Goal: Task Accomplishment & Management: Manage account settings

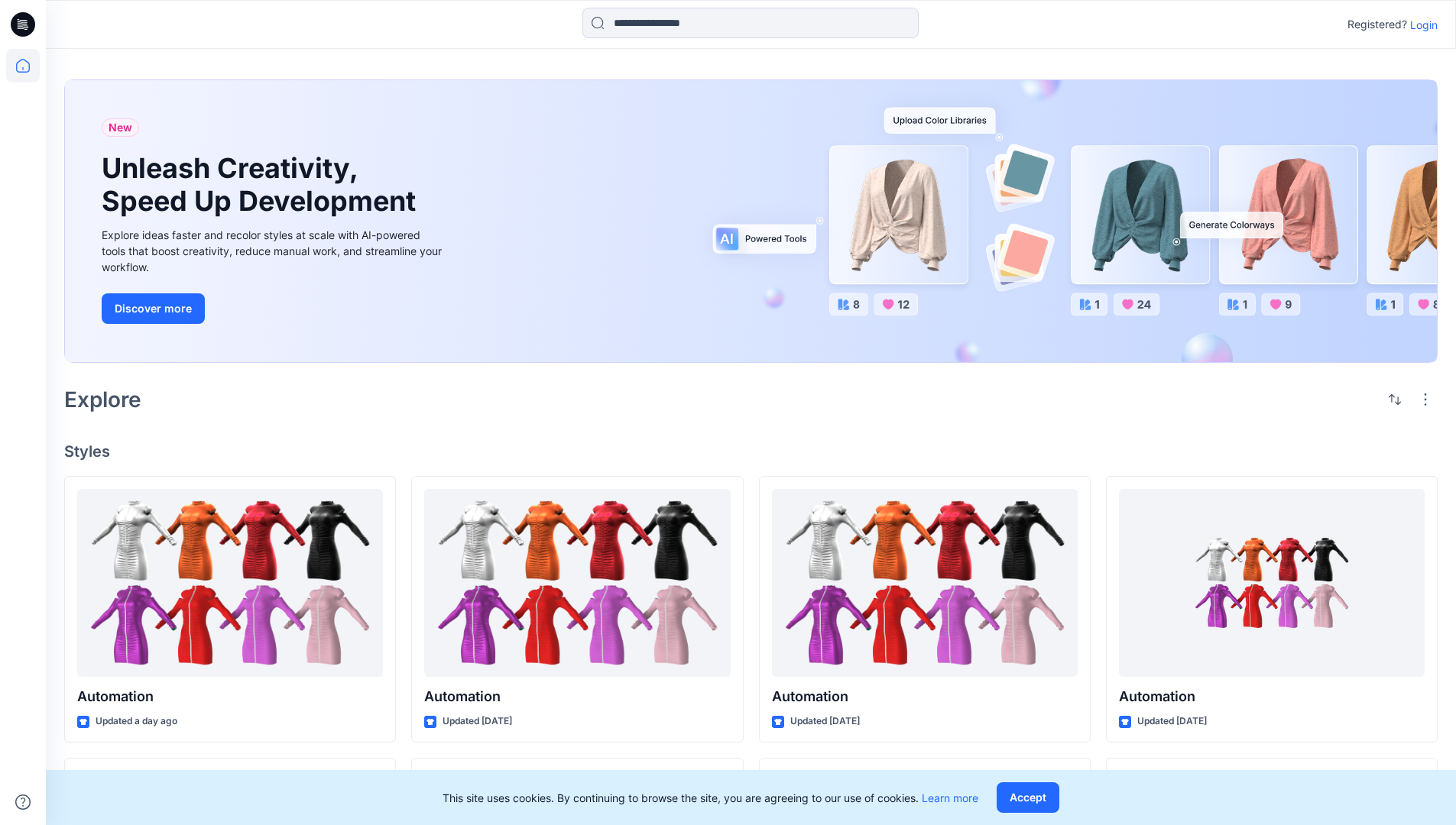
click at [1420, 25] on p "Login" at bounding box center [1423, 25] width 27 height 16
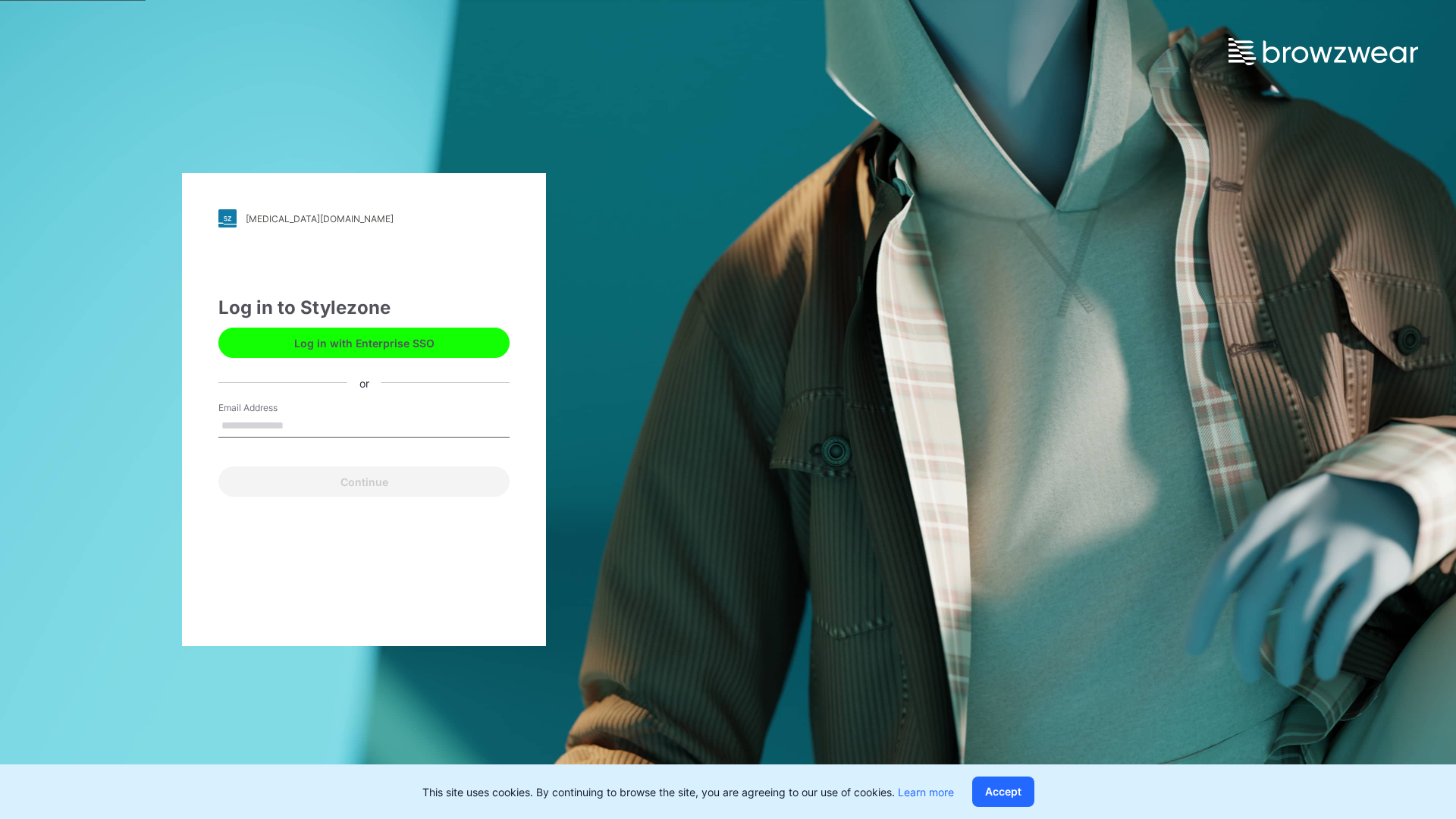
click at [299, 425] on input "Email Address" at bounding box center [364, 426] width 291 height 23
type input "**********"
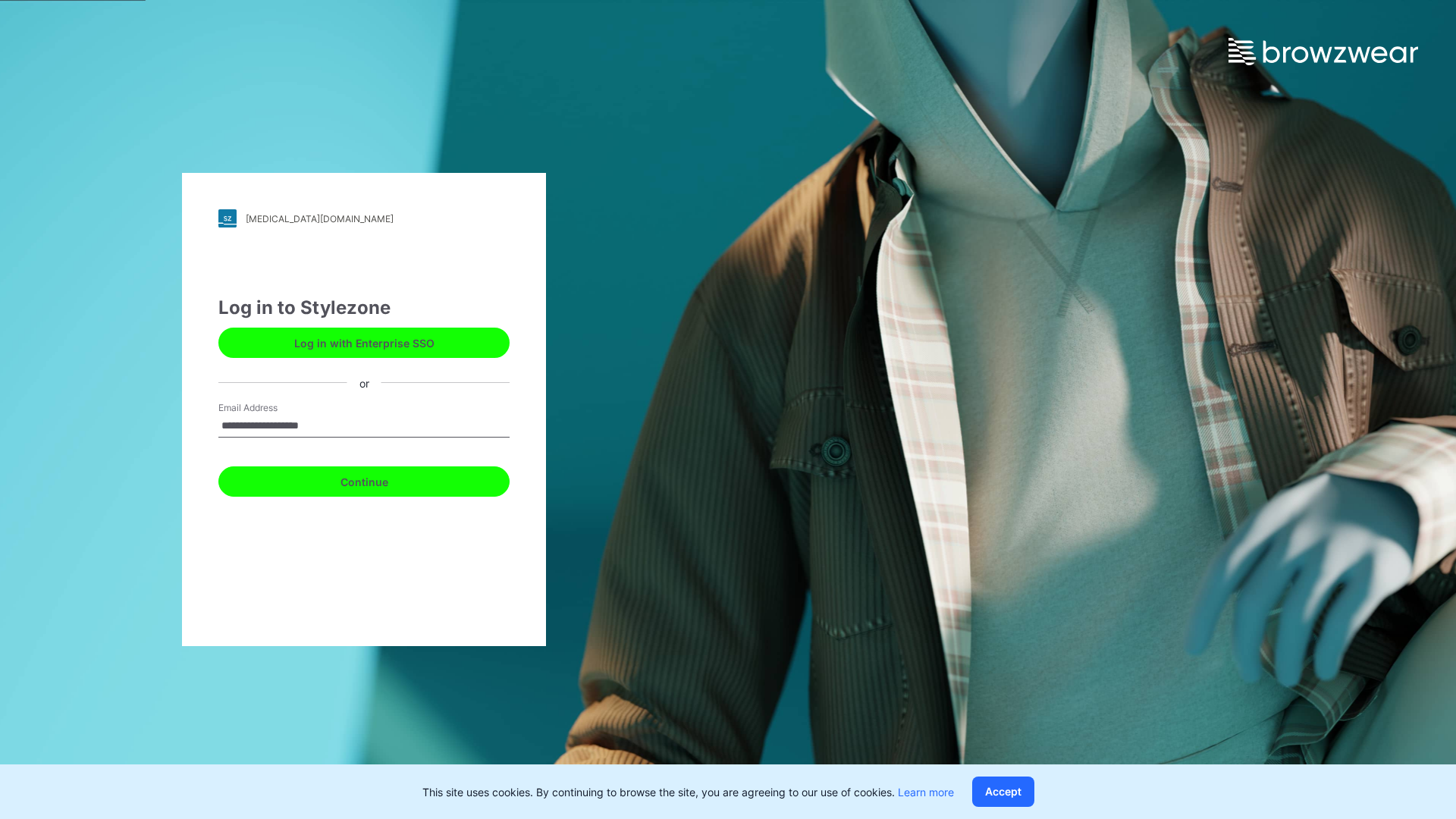
click at [381, 479] on button "Continue" at bounding box center [364, 481] width 291 height 30
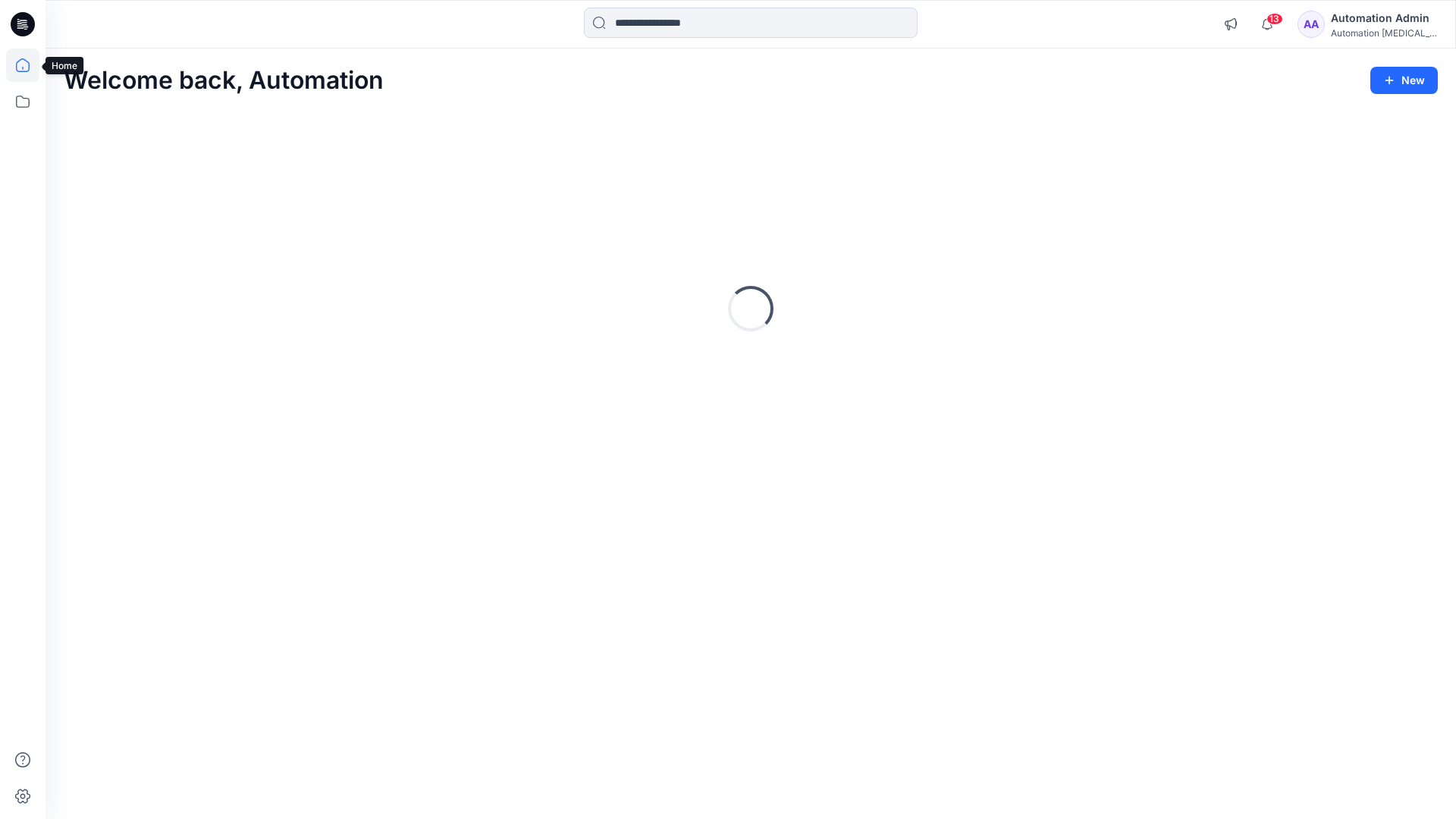
click at [29, 65] on icon at bounding box center [23, 65] width 14 height 14
click at [24, 101] on icon at bounding box center [22, 101] width 33 height 33
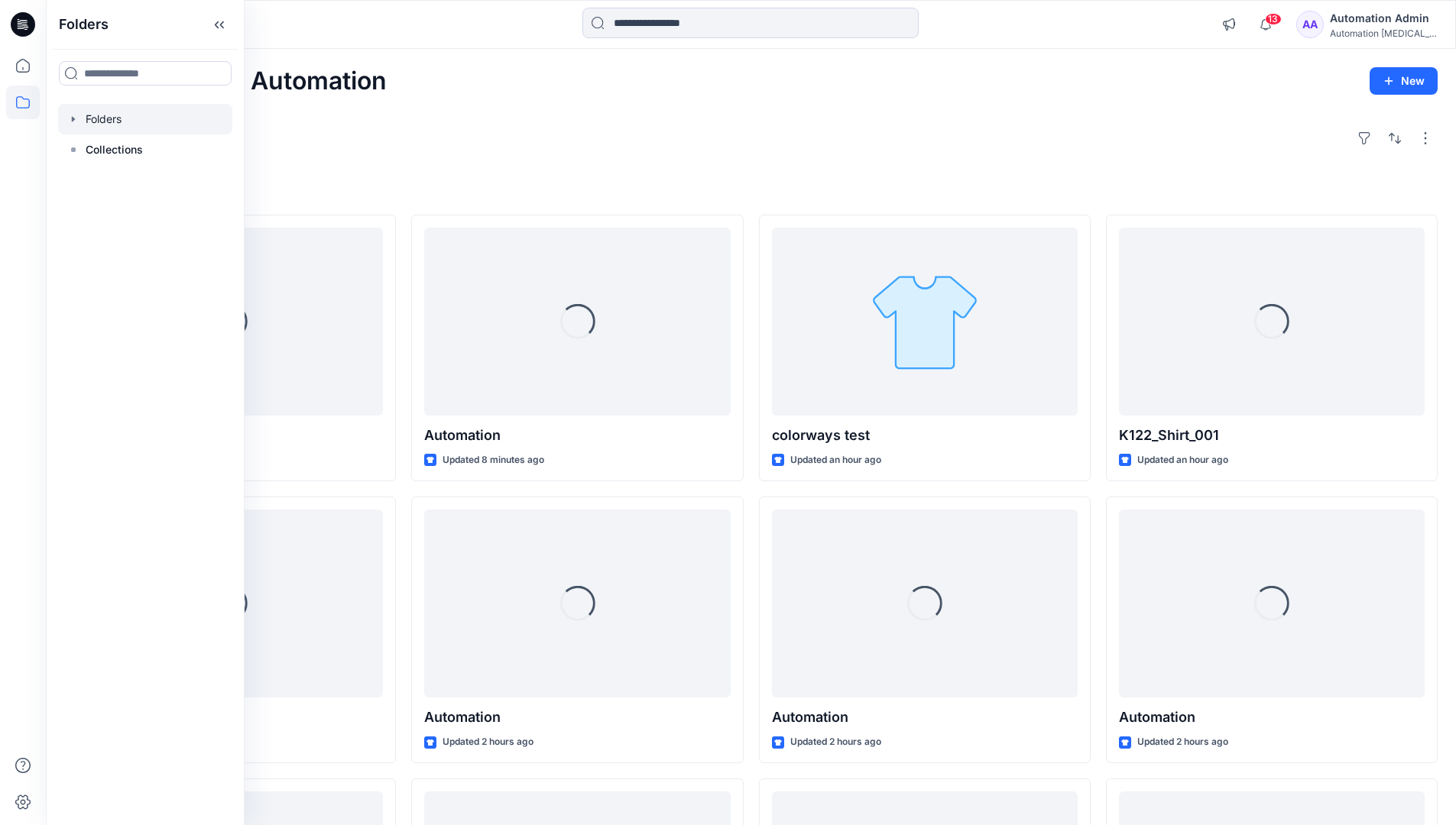
click at [96, 116] on div at bounding box center [146, 118] width 174 height 30
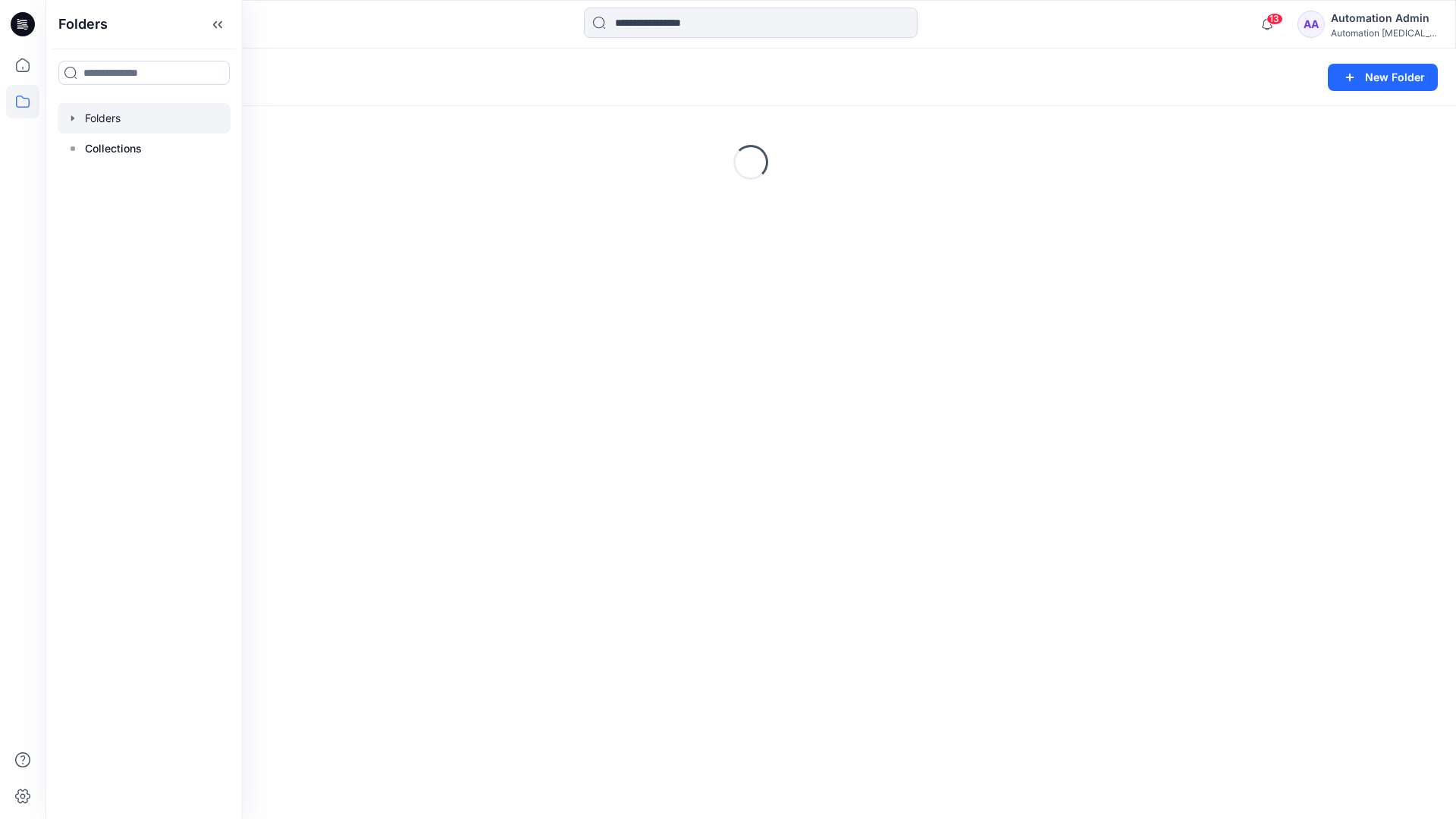
click at [763, 447] on div "Folders New Folder Loading..." at bounding box center [750, 433] width 1410 height 770
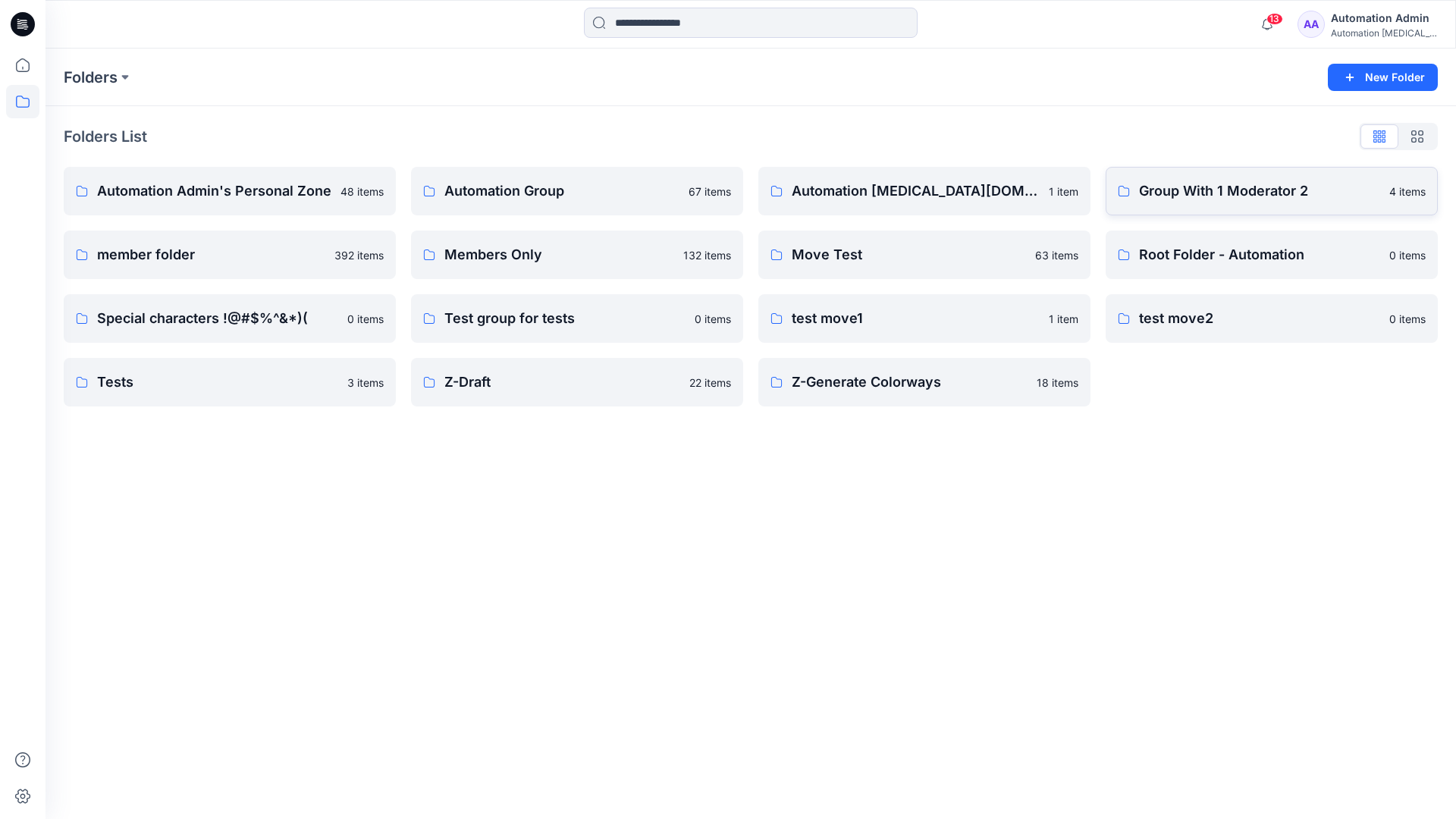
click at [1173, 193] on p "Group With 1 Moderator 2" at bounding box center [1259, 191] width 241 height 21
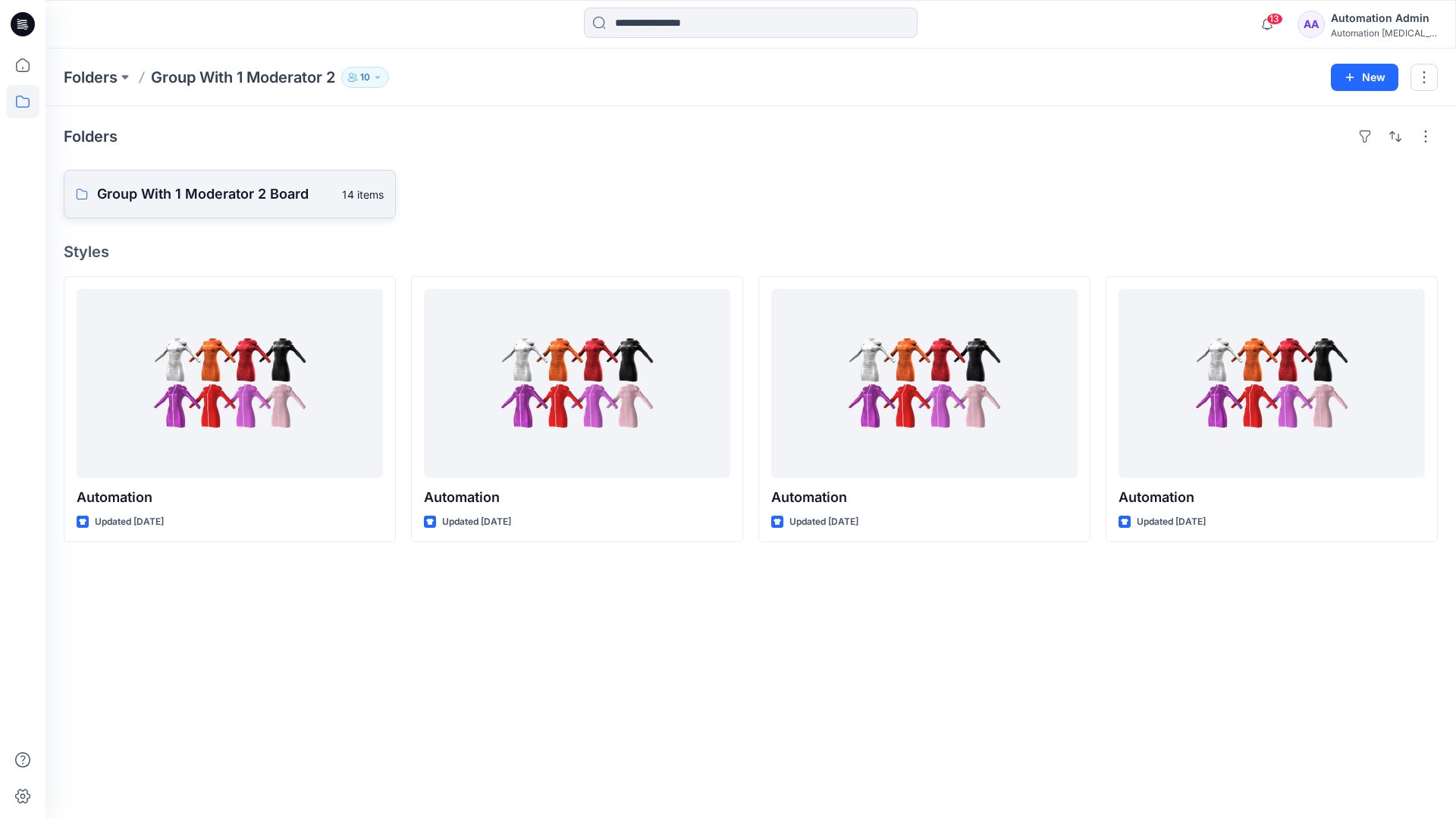
click at [236, 194] on p "Group With 1 Moderator 2 Board" at bounding box center [215, 194] width 236 height 21
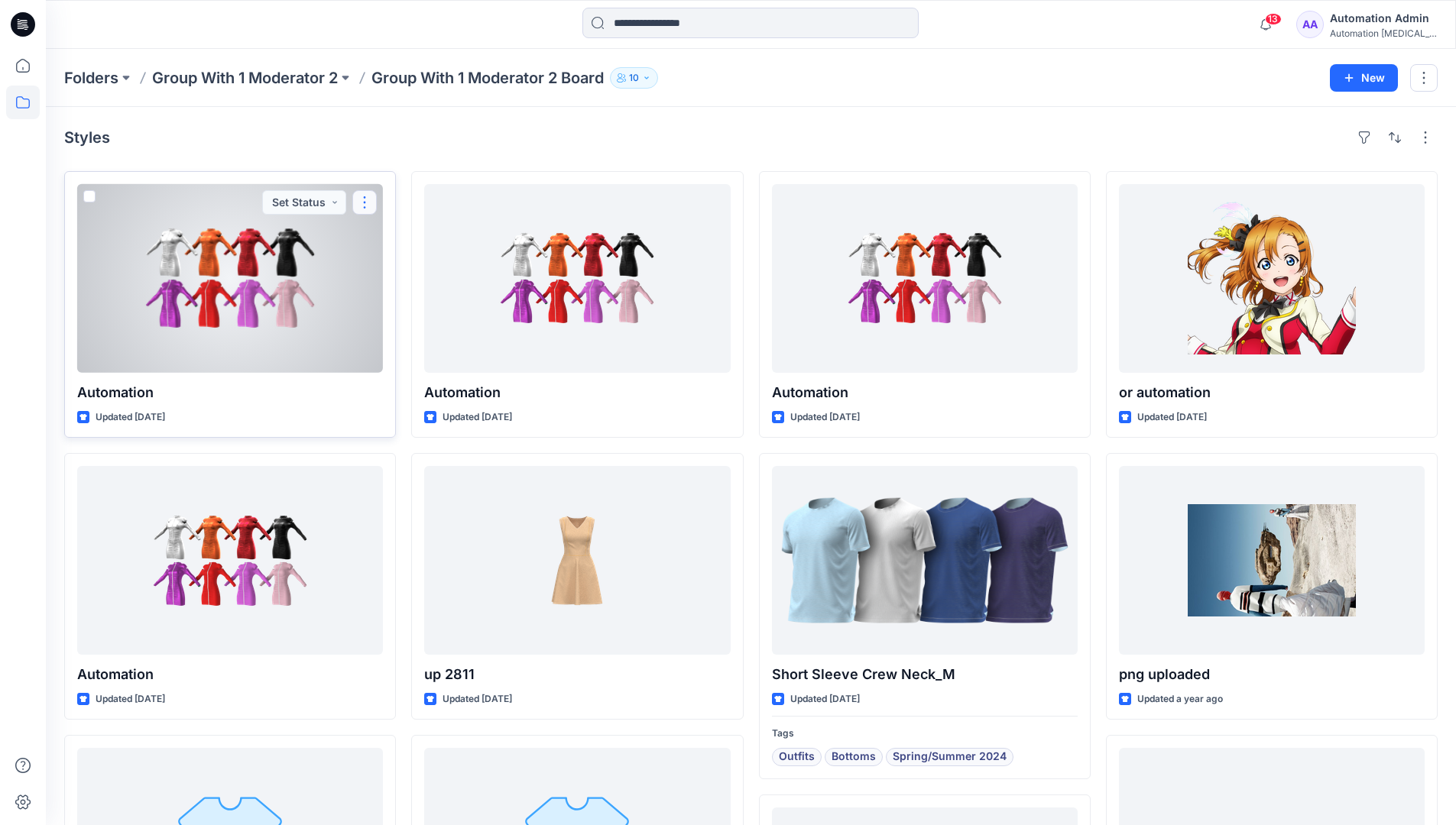
click at [363, 209] on button "button" at bounding box center [364, 202] width 25 height 25
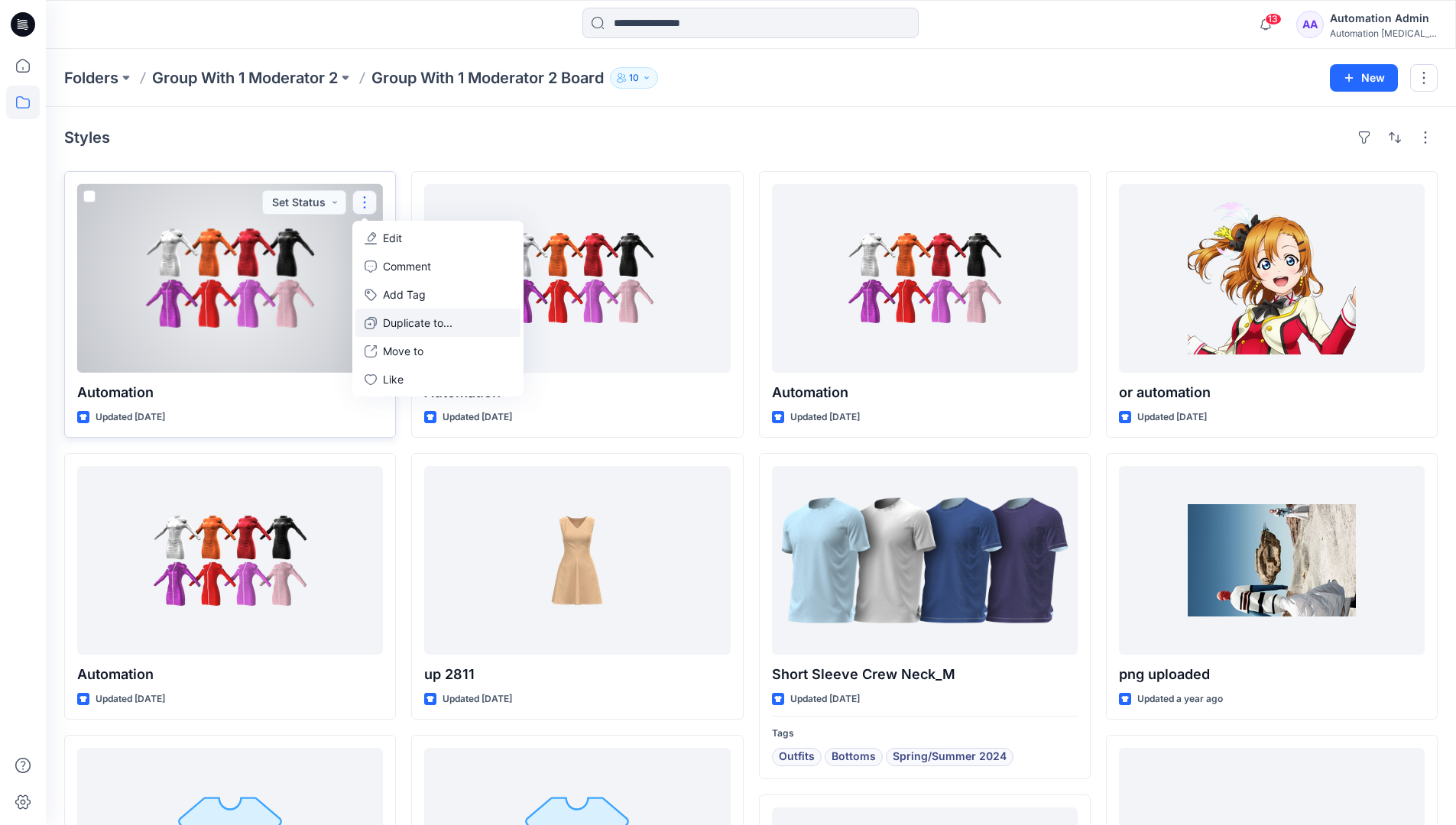
click at [421, 317] on p "Duplicate to..." at bounding box center [418, 323] width 70 height 16
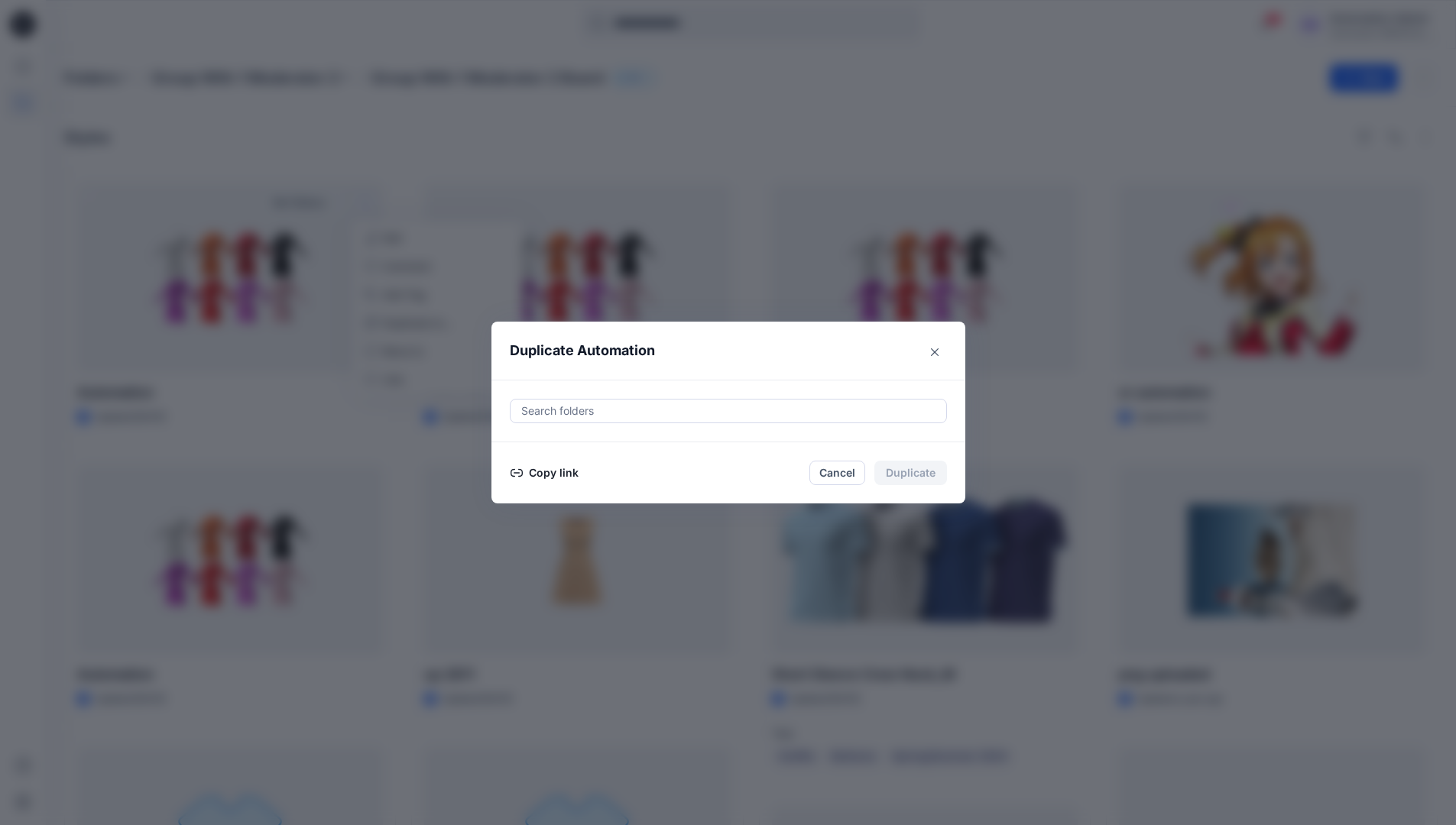
click at [632, 406] on div at bounding box center [728, 411] width 417 height 18
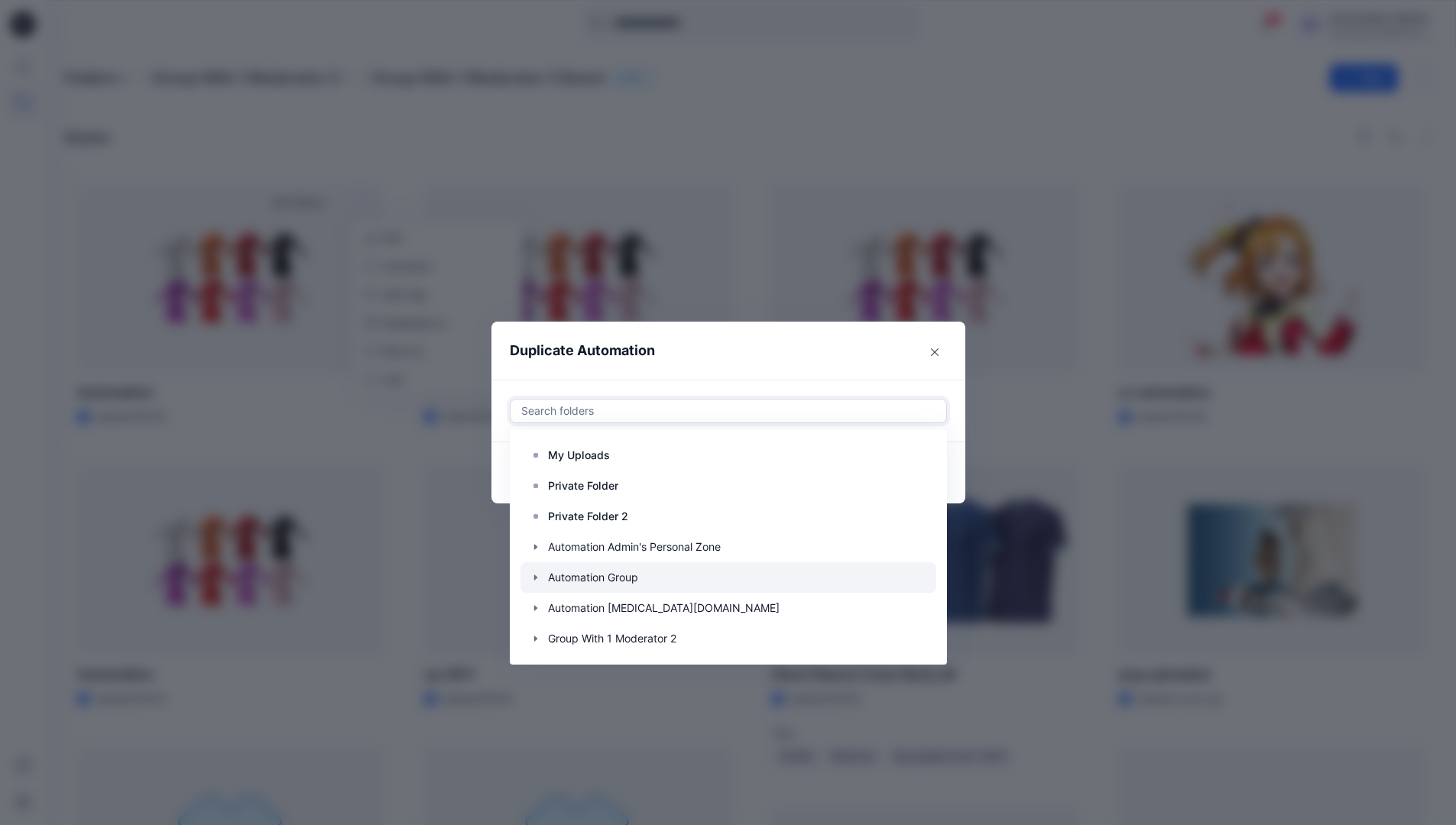
click at [542, 577] on icon "button" at bounding box center [535, 577] width 12 height 12
click at [593, 601] on p "Automation Board" at bounding box center [608, 608] width 91 height 18
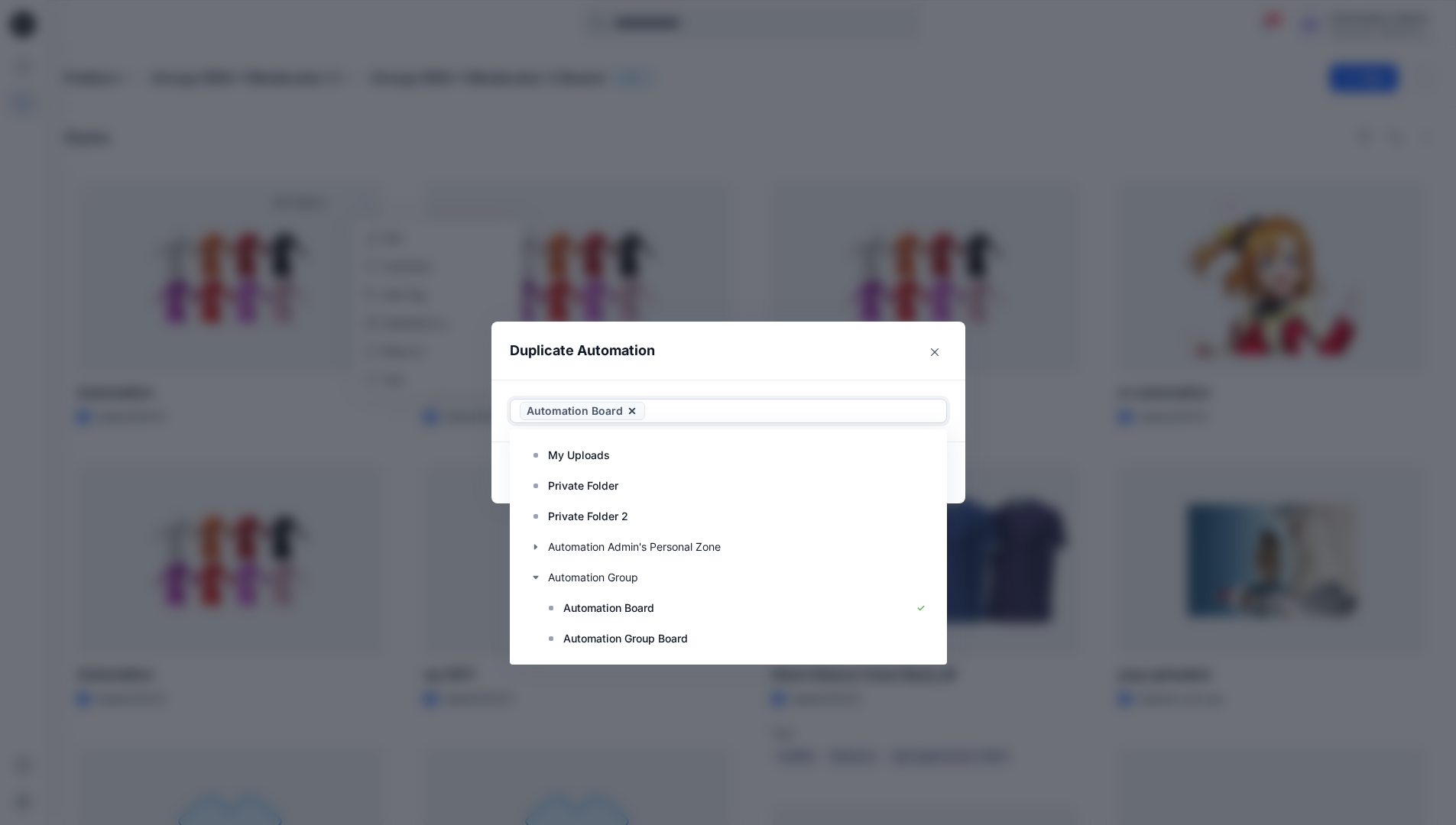
click at [818, 348] on header "Duplicate Automation" at bounding box center [713, 350] width 443 height 58
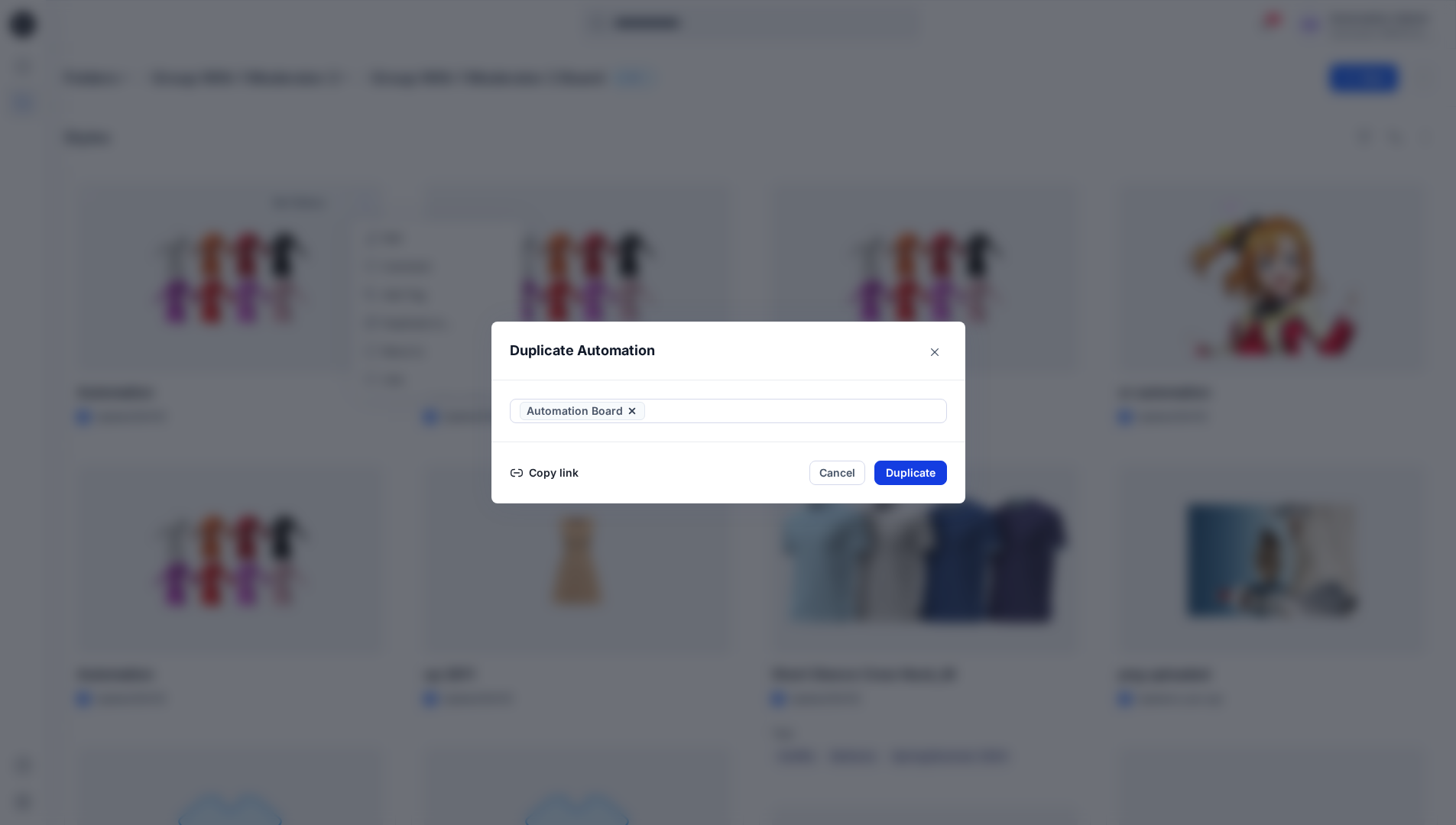
click at [918, 472] on button "Duplicate" at bounding box center [910, 472] width 72 height 25
click at [929, 471] on button "Close" at bounding box center [922, 472] width 49 height 25
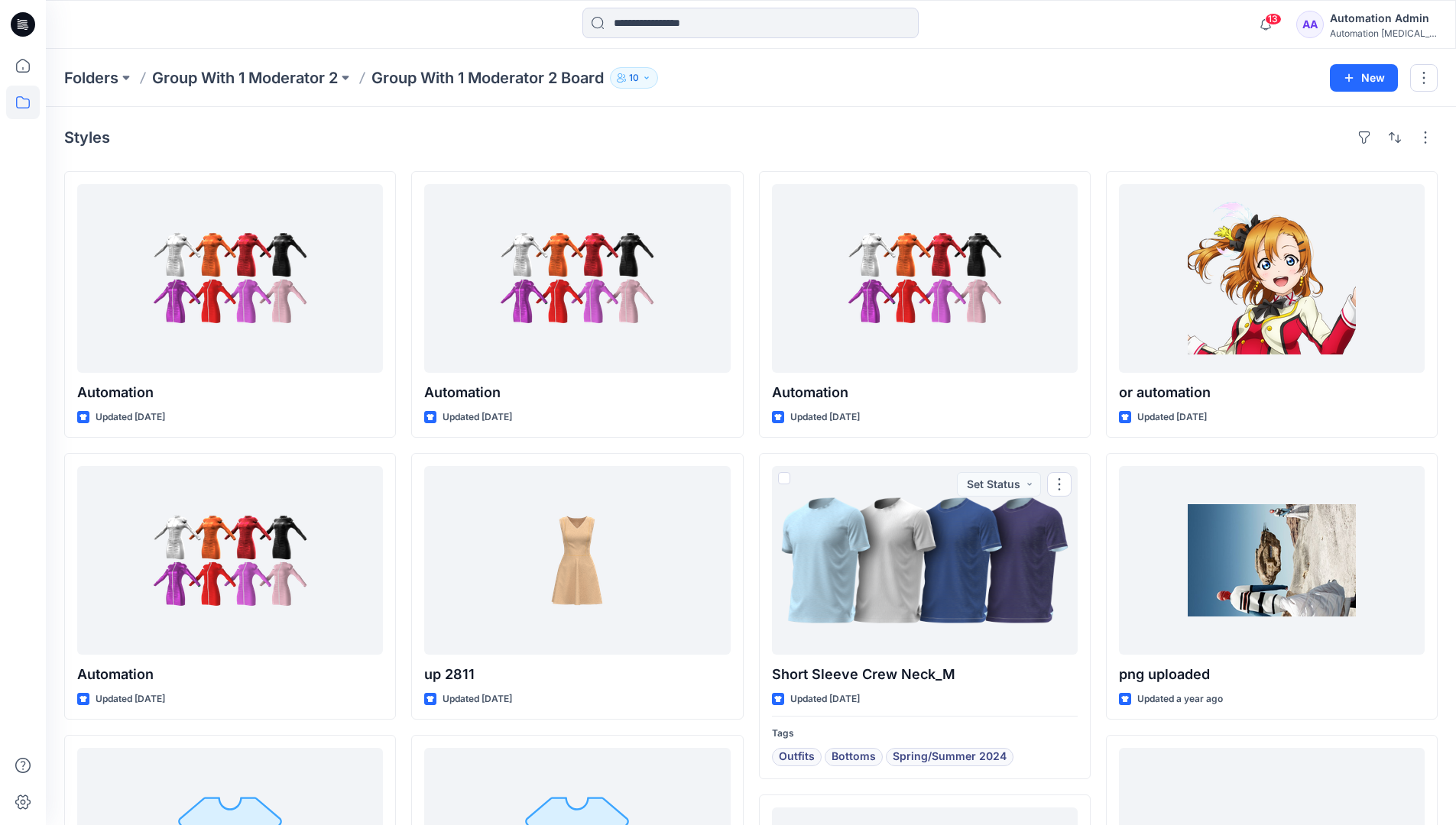
click at [25, 102] on icon at bounding box center [22, 102] width 34 height 34
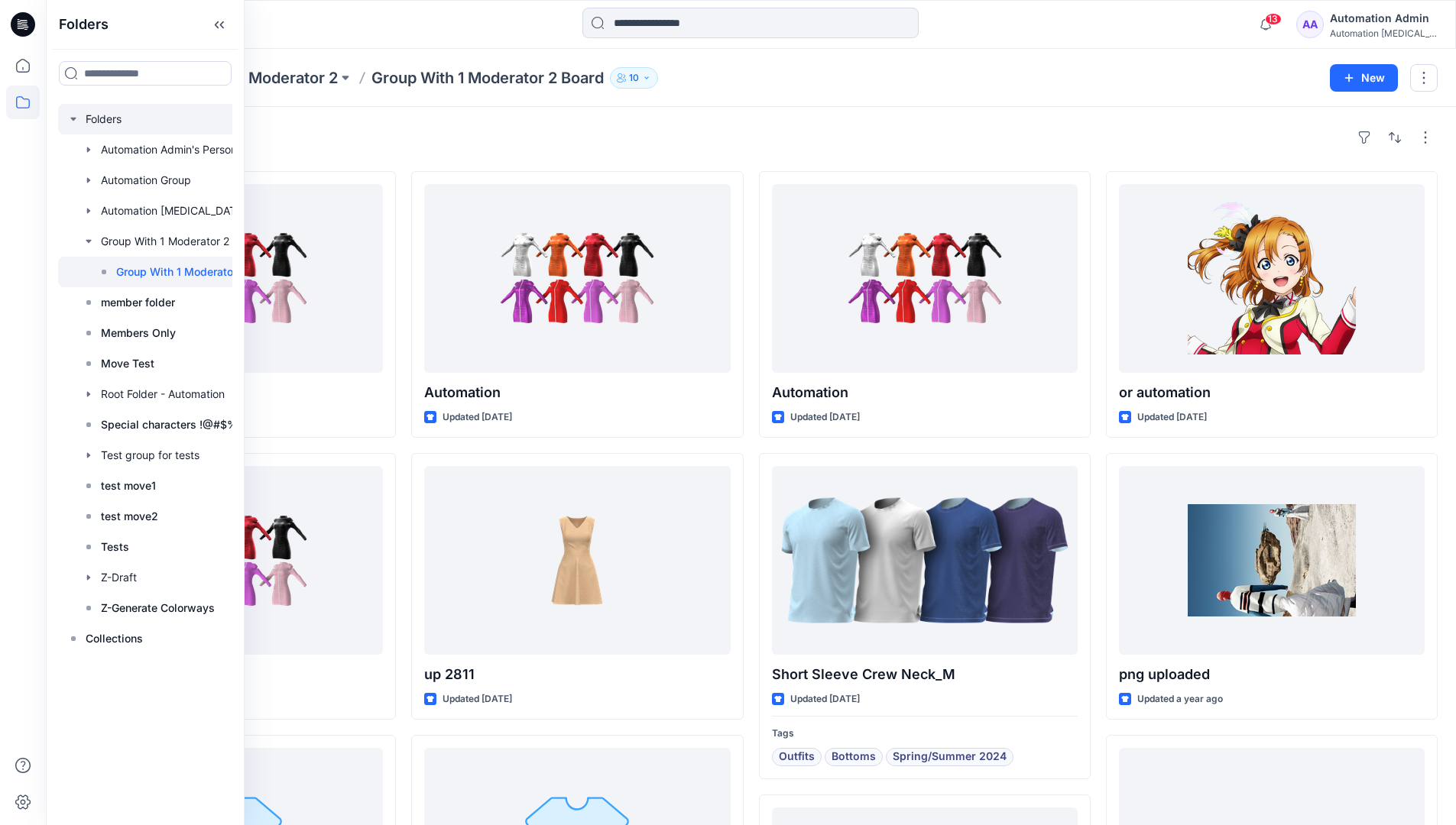
click at [101, 119] on div at bounding box center [173, 118] width 229 height 30
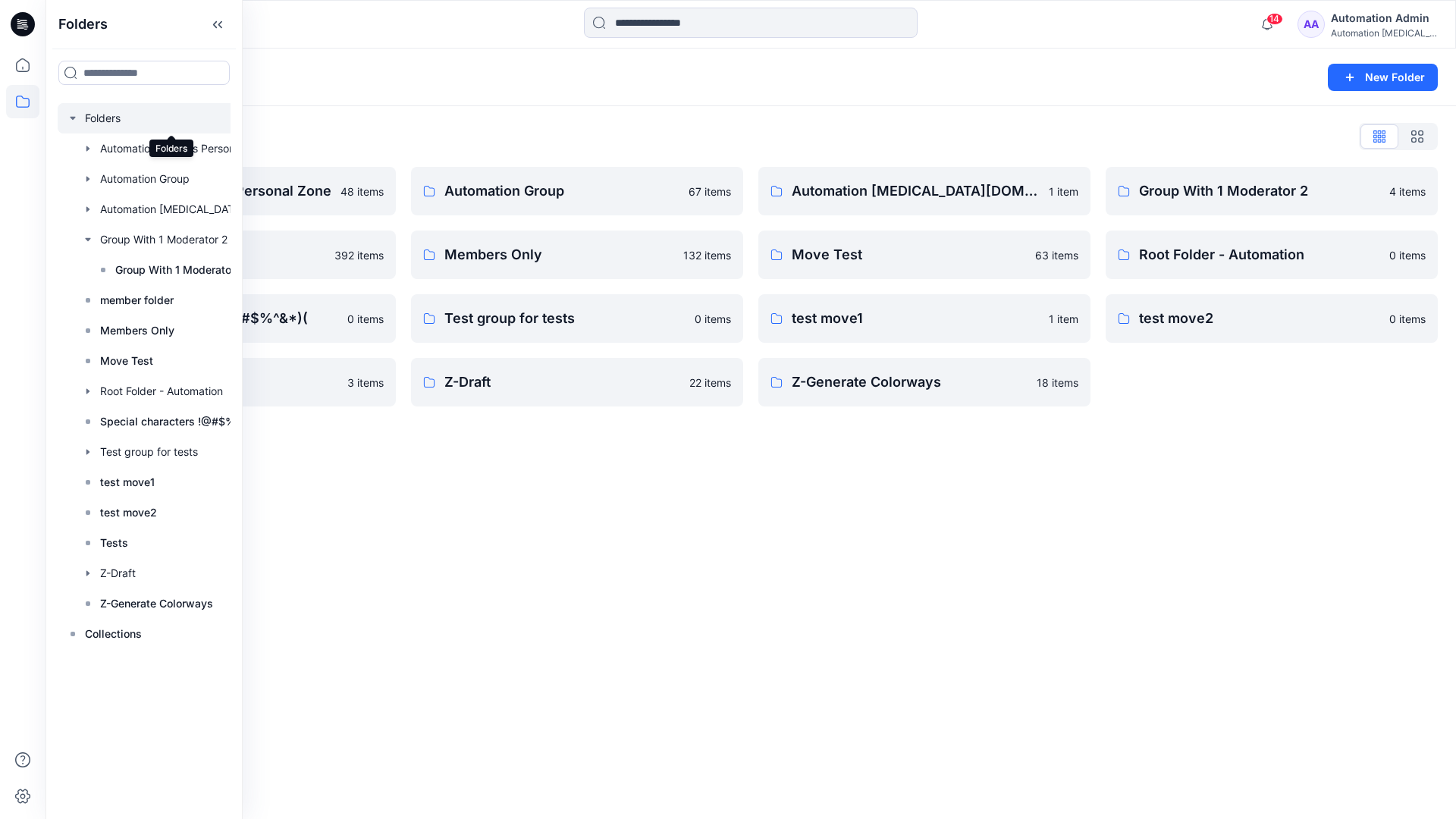
click at [790, 498] on div "Folders New Folder Folders List Automation Admin's Personal Zone 48 items membe…" at bounding box center [750, 433] width 1410 height 770
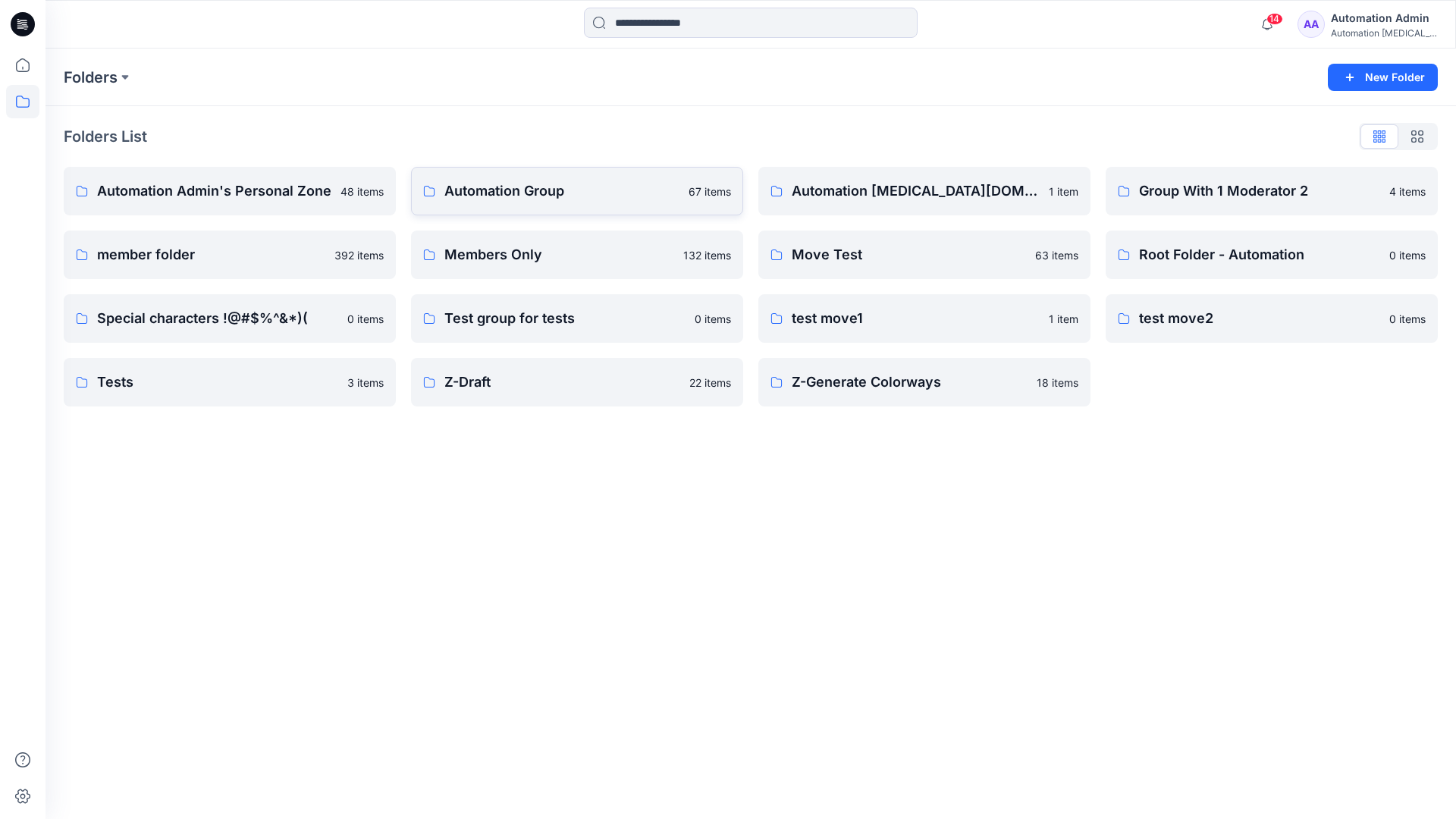
click at [540, 199] on p "Automation Group" at bounding box center [562, 191] width 235 height 21
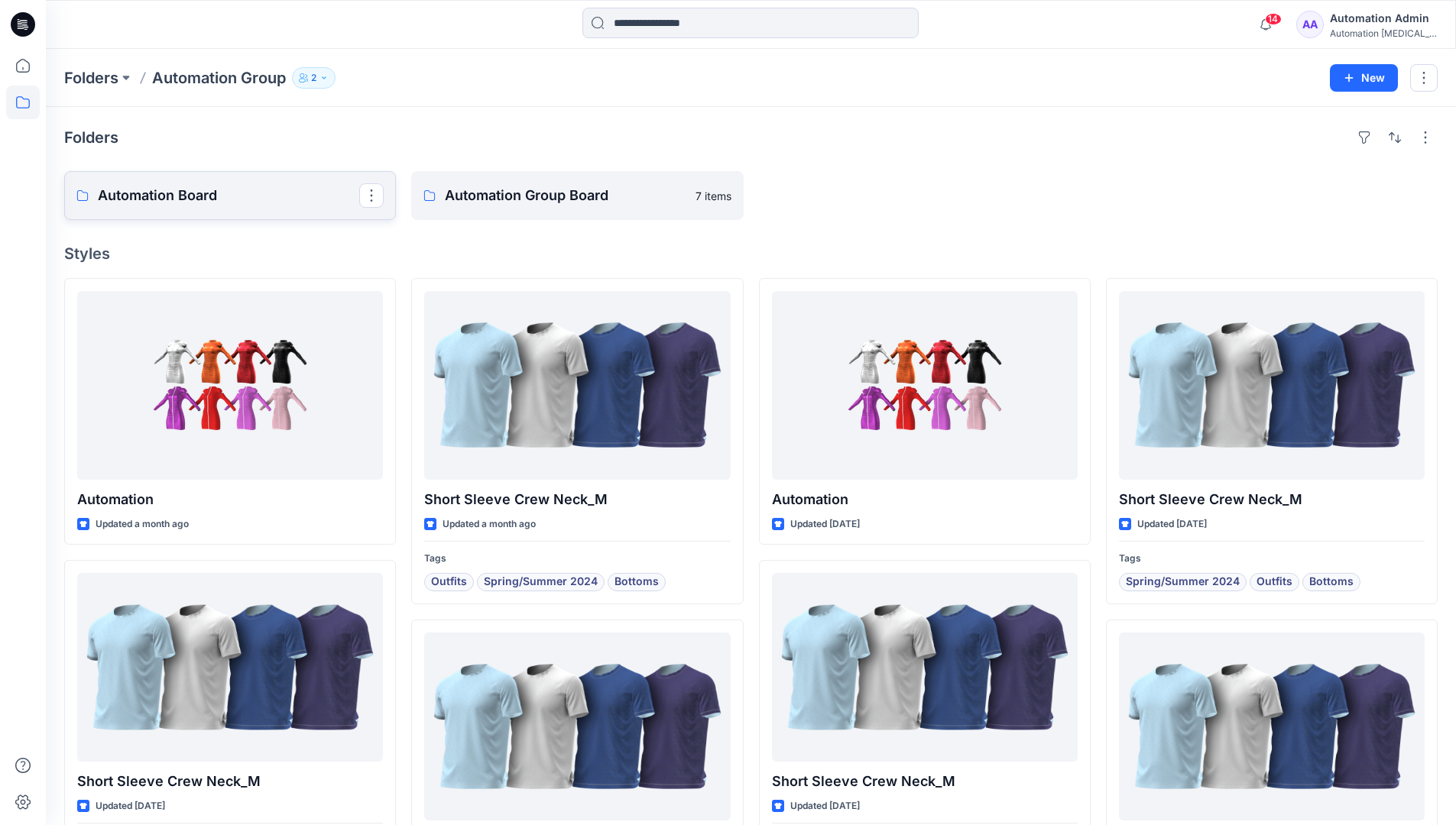
click at [260, 208] on link "Automation Board" at bounding box center [229, 195] width 331 height 48
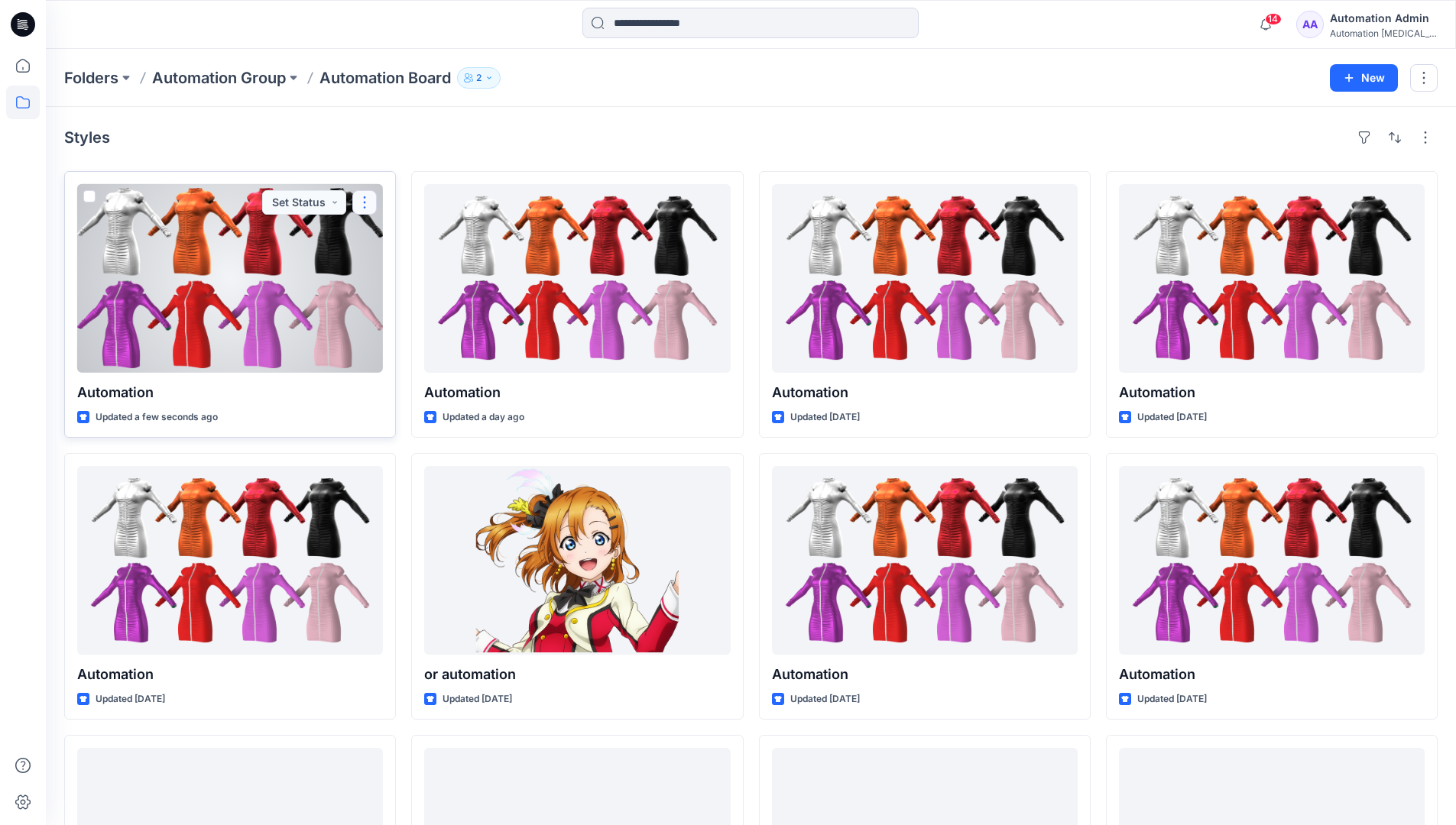
click at [365, 201] on button "button" at bounding box center [364, 202] width 25 height 25
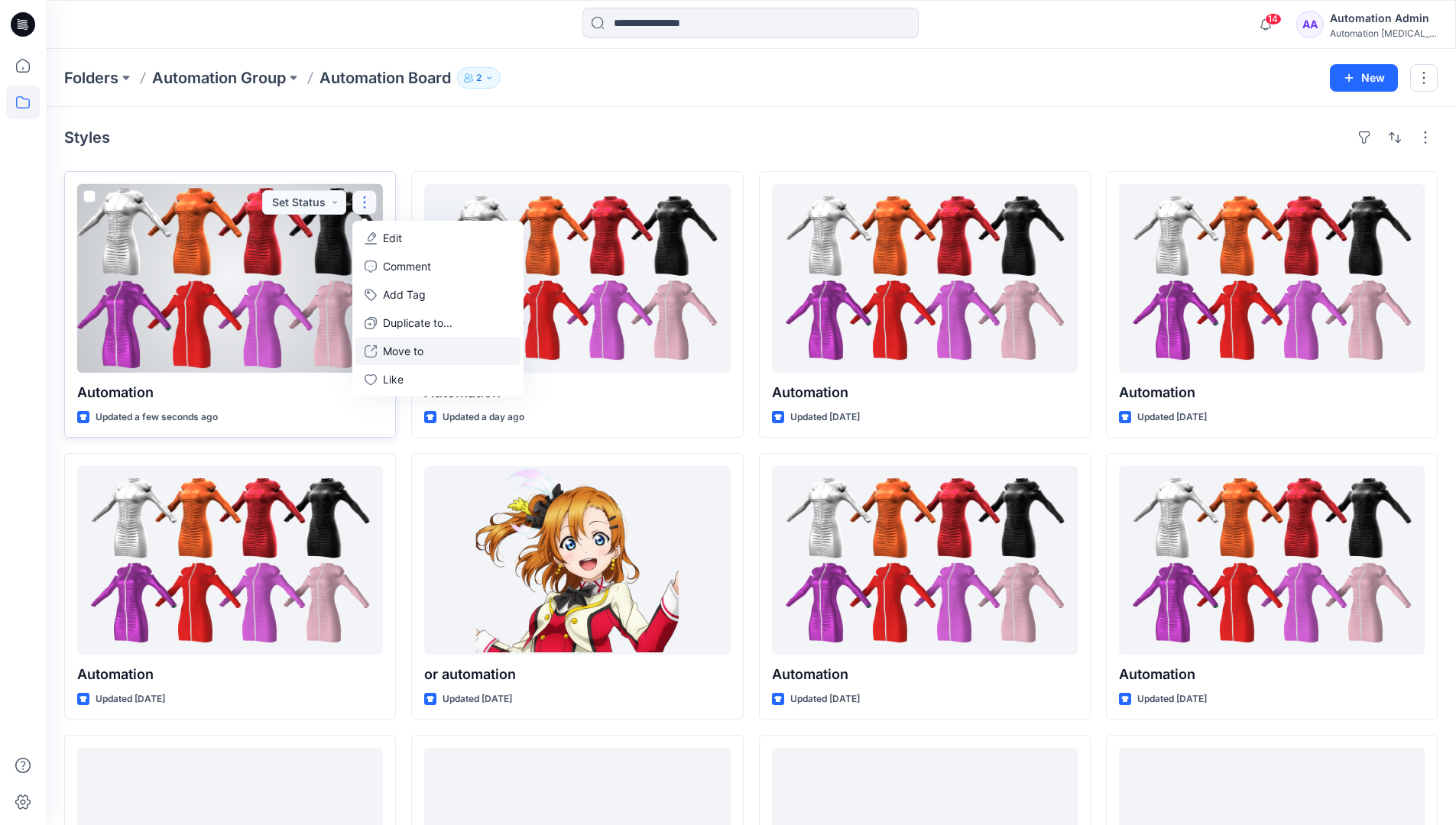
click at [400, 351] on p "Move to" at bounding box center [403, 351] width 40 height 16
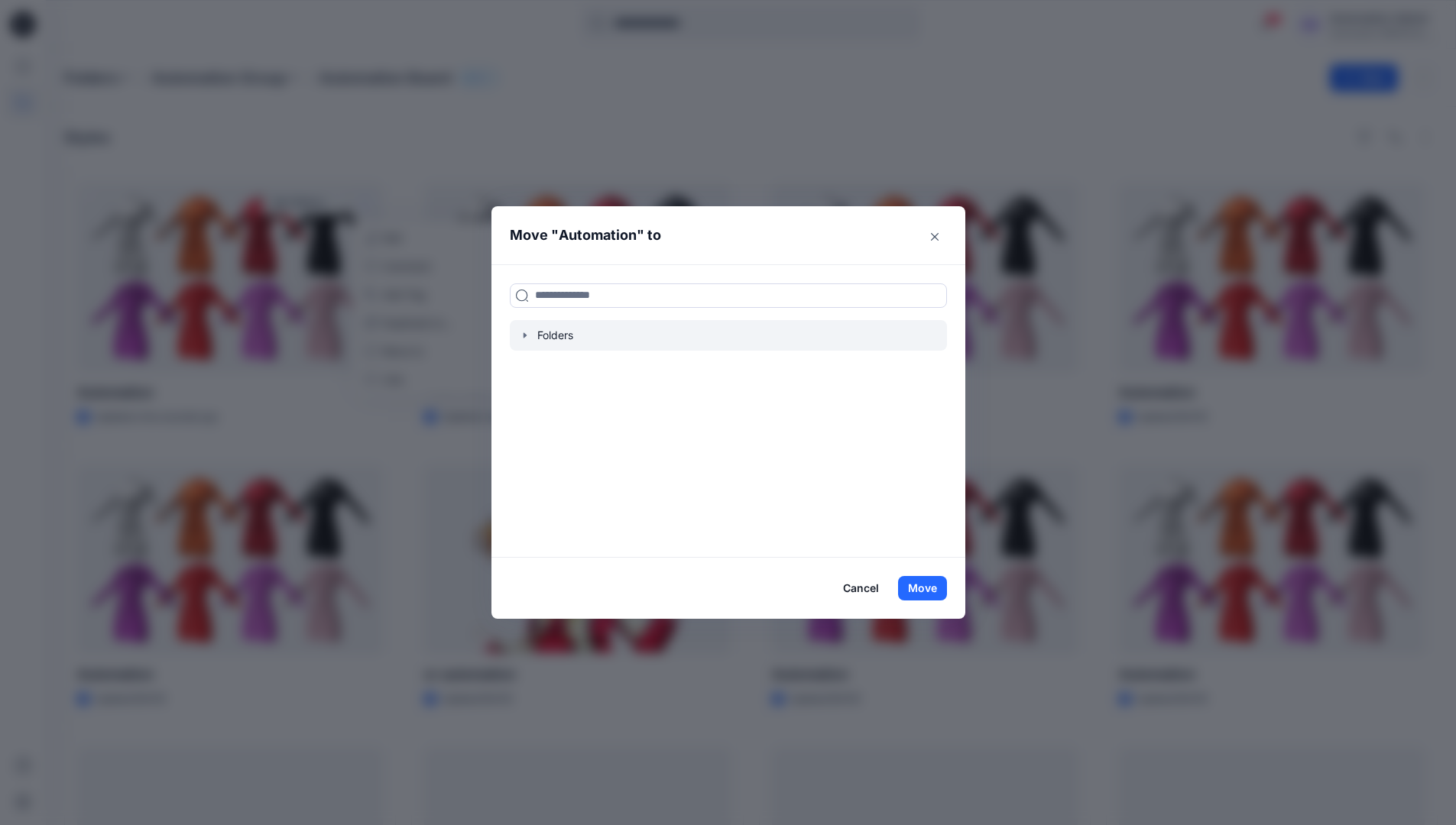
click at [525, 334] on icon "button" at bounding box center [525, 334] width 3 height 6
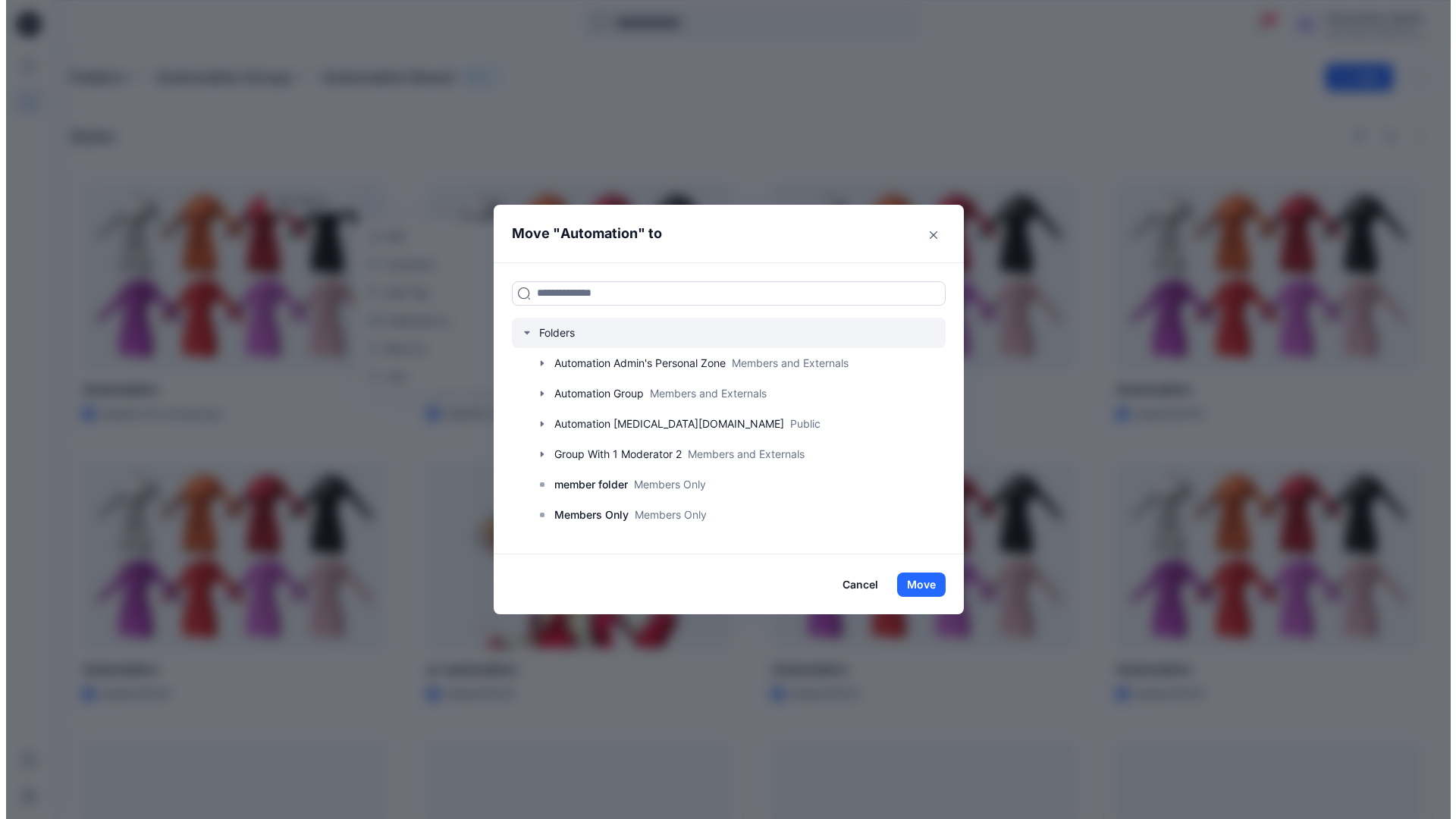
scroll to position [119, 0]
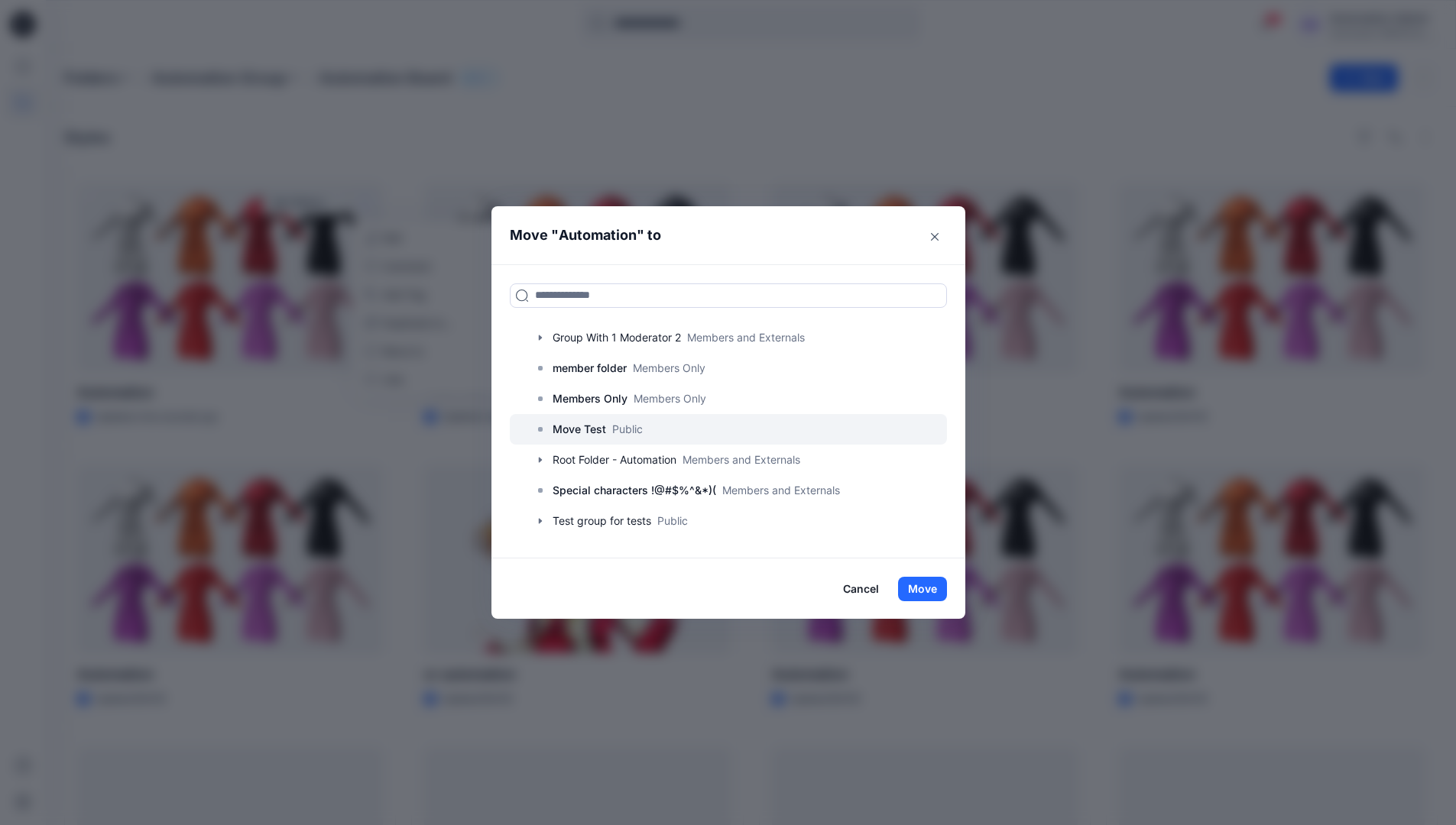
click at [589, 431] on p "Move Test" at bounding box center [579, 429] width 53 height 18
click at [934, 583] on button "Move" at bounding box center [922, 589] width 49 height 25
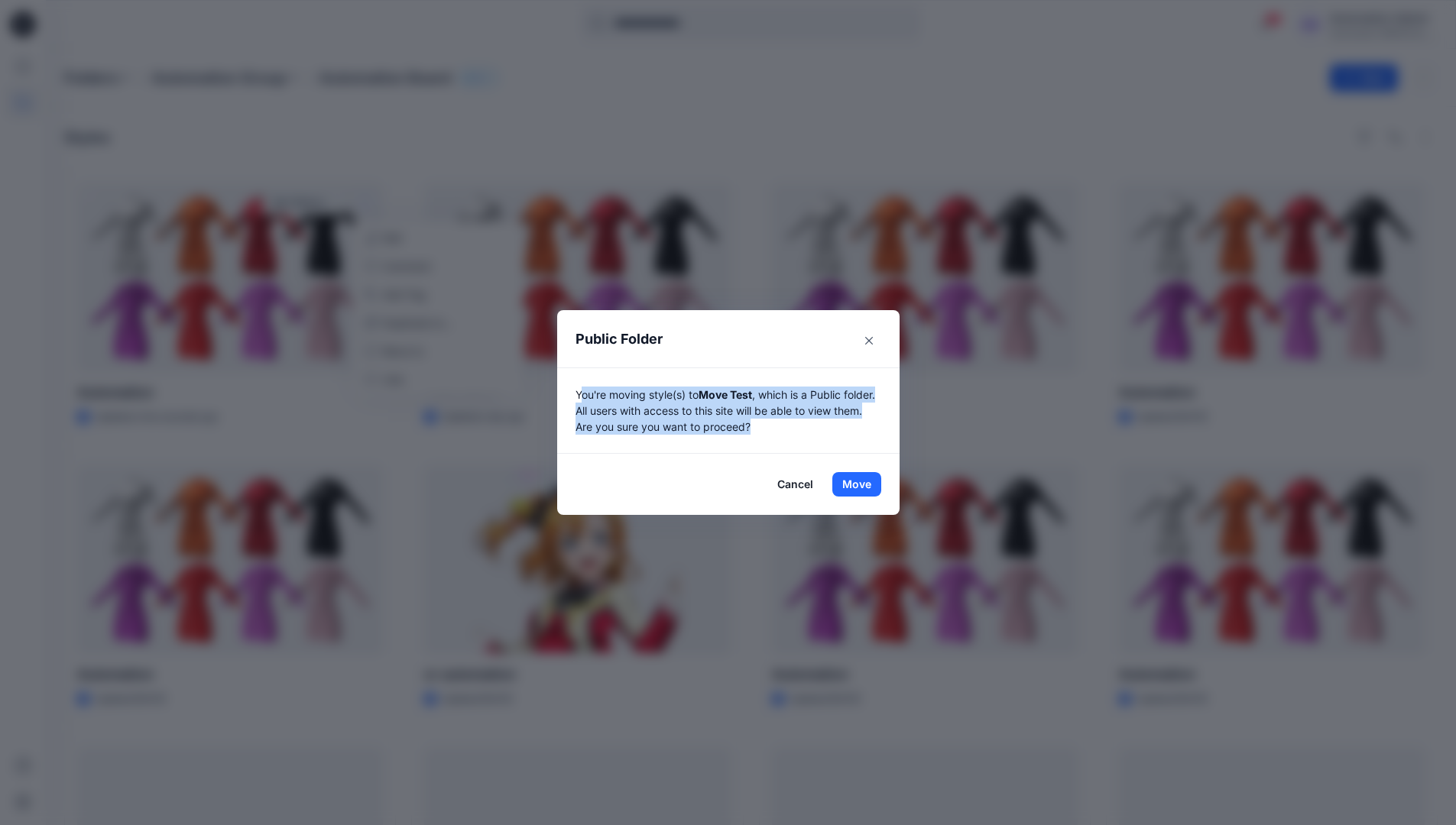
drag, startPoint x: 934, startPoint y: 583, endPoint x: 843, endPoint y: 422, distance: 184.9
click at [843, 422] on p "You're moving style(s) to Move Test , which is a Public folder. All users with …" at bounding box center [728, 410] width 306 height 48
click at [862, 484] on button "Move" at bounding box center [856, 484] width 49 height 25
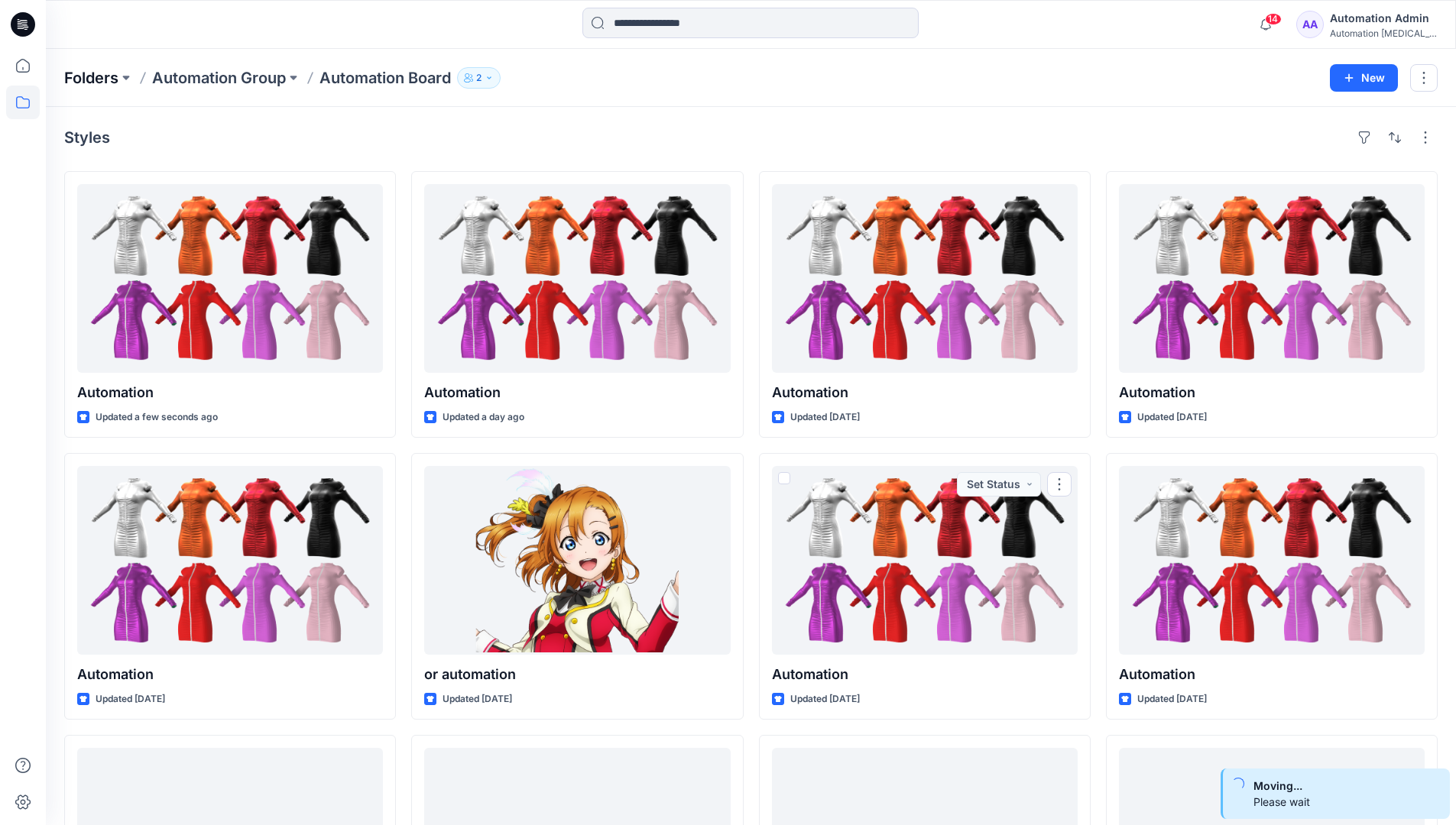
click at [89, 77] on p "Folders" at bounding box center [91, 78] width 54 height 21
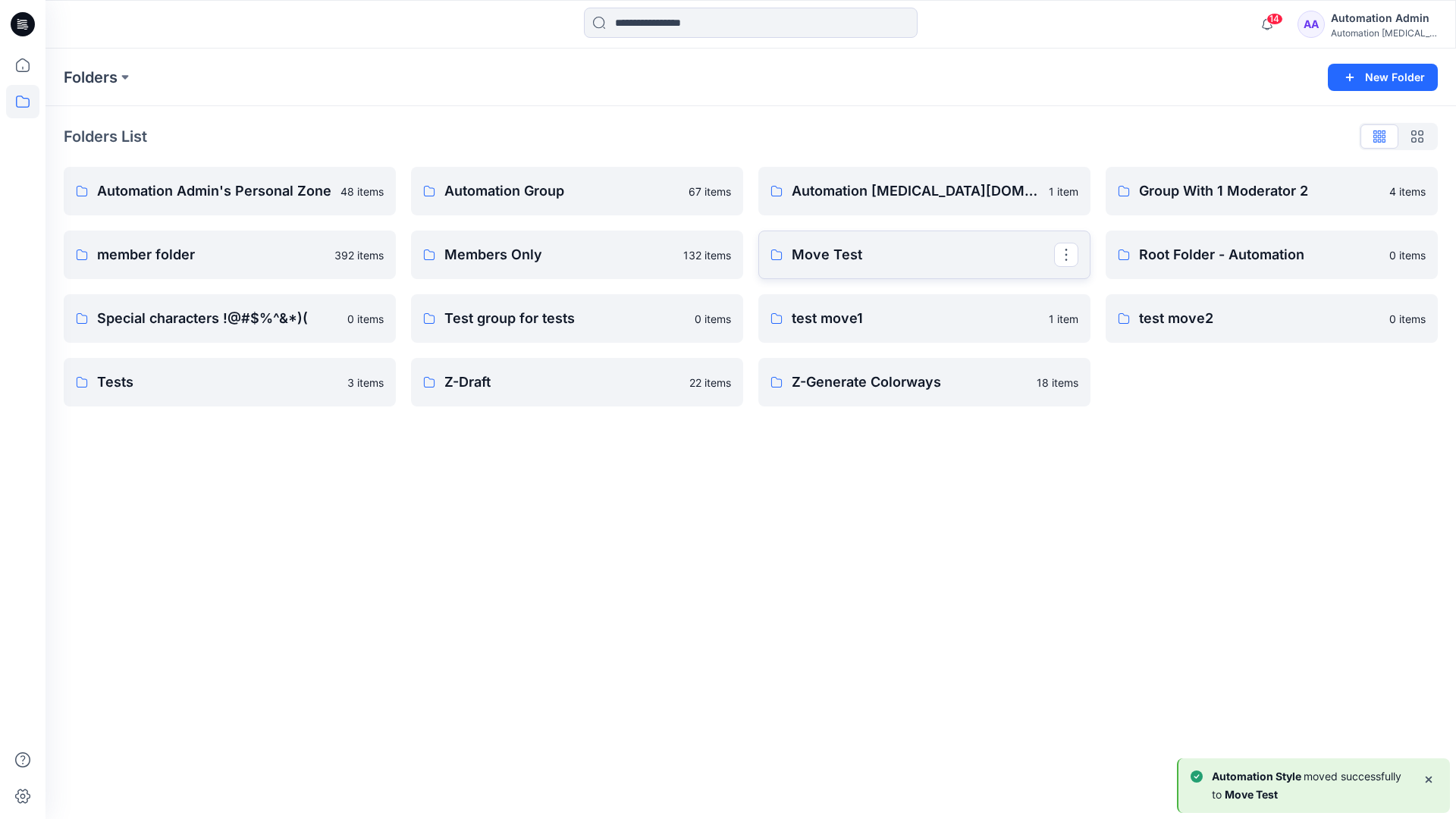
click at [856, 258] on p "Move Test" at bounding box center [923, 255] width 263 height 21
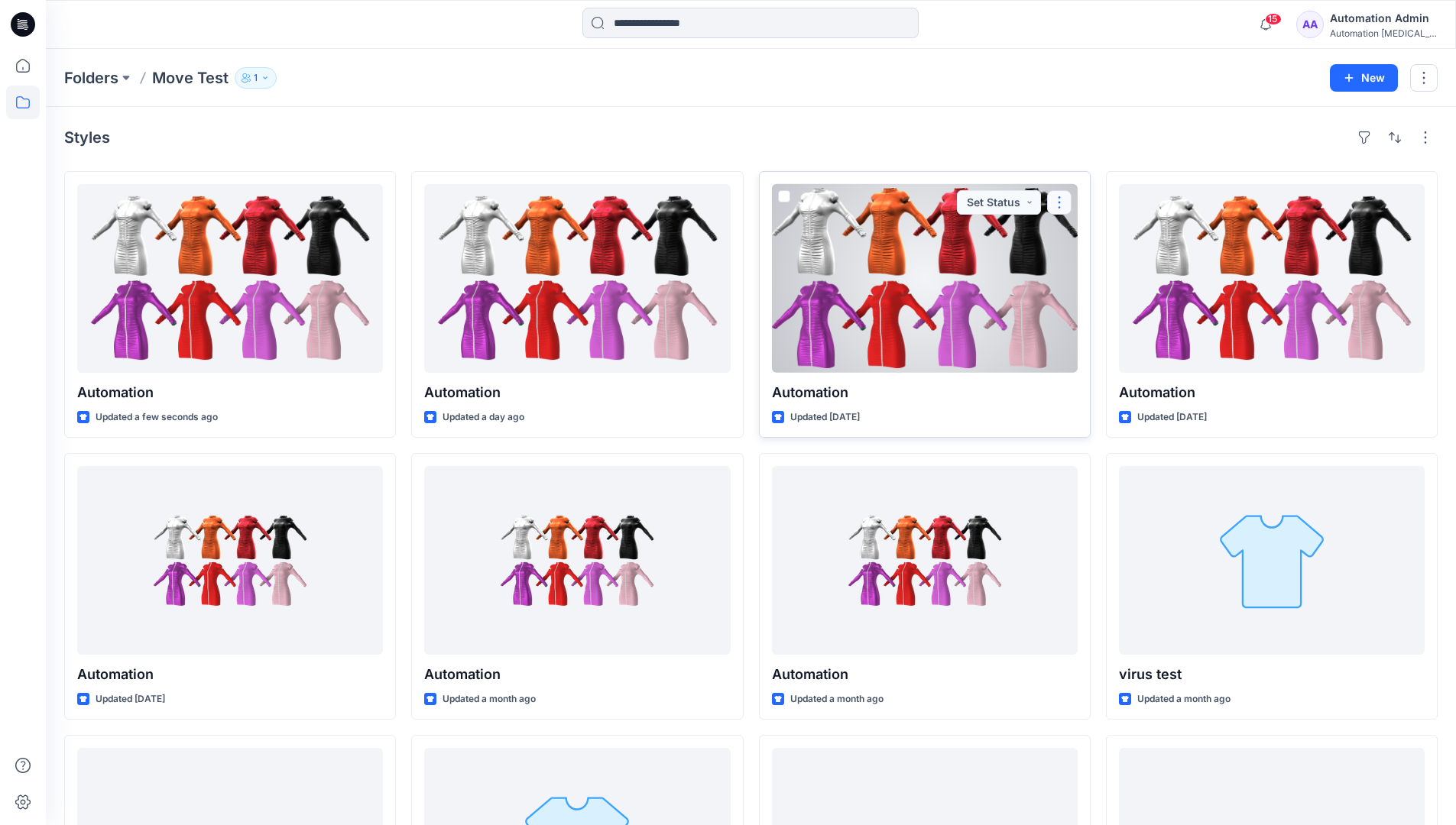
click at [1054, 209] on button "button" at bounding box center [1059, 202] width 25 height 25
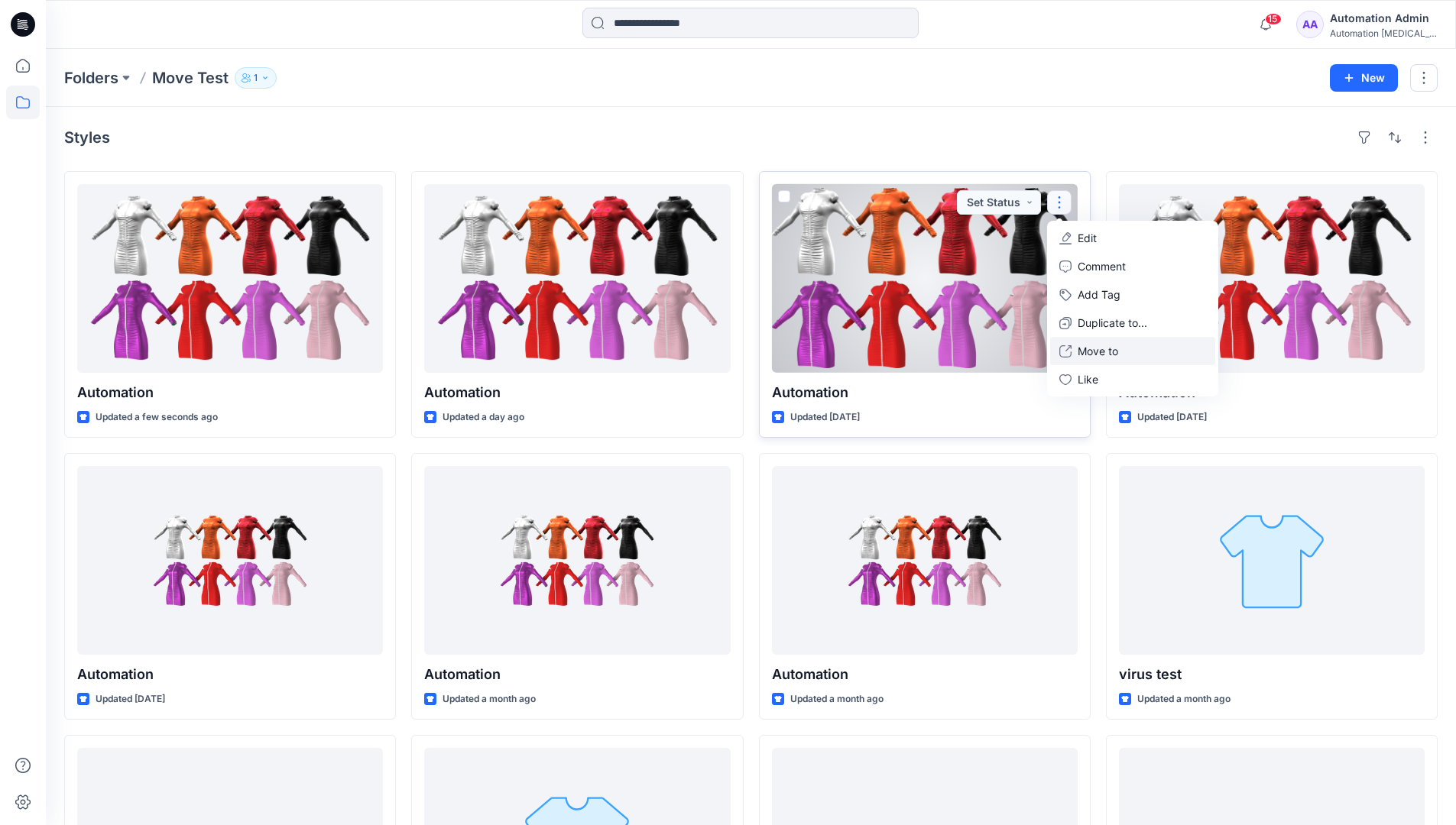
click at [1101, 348] on p "Move to" at bounding box center [1098, 351] width 40 height 16
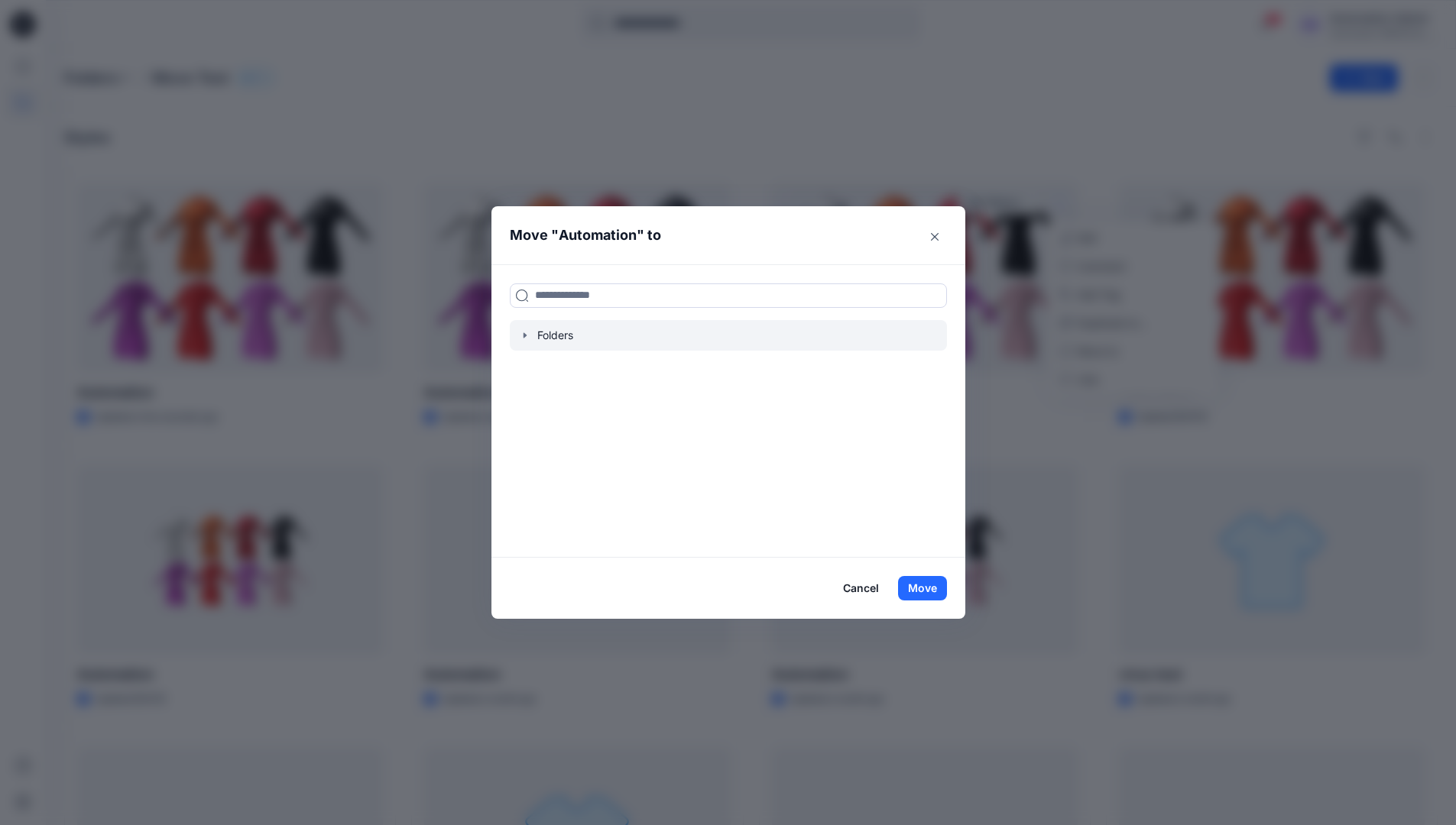
click at [525, 335] on icon "button" at bounding box center [525, 334] width 3 height 6
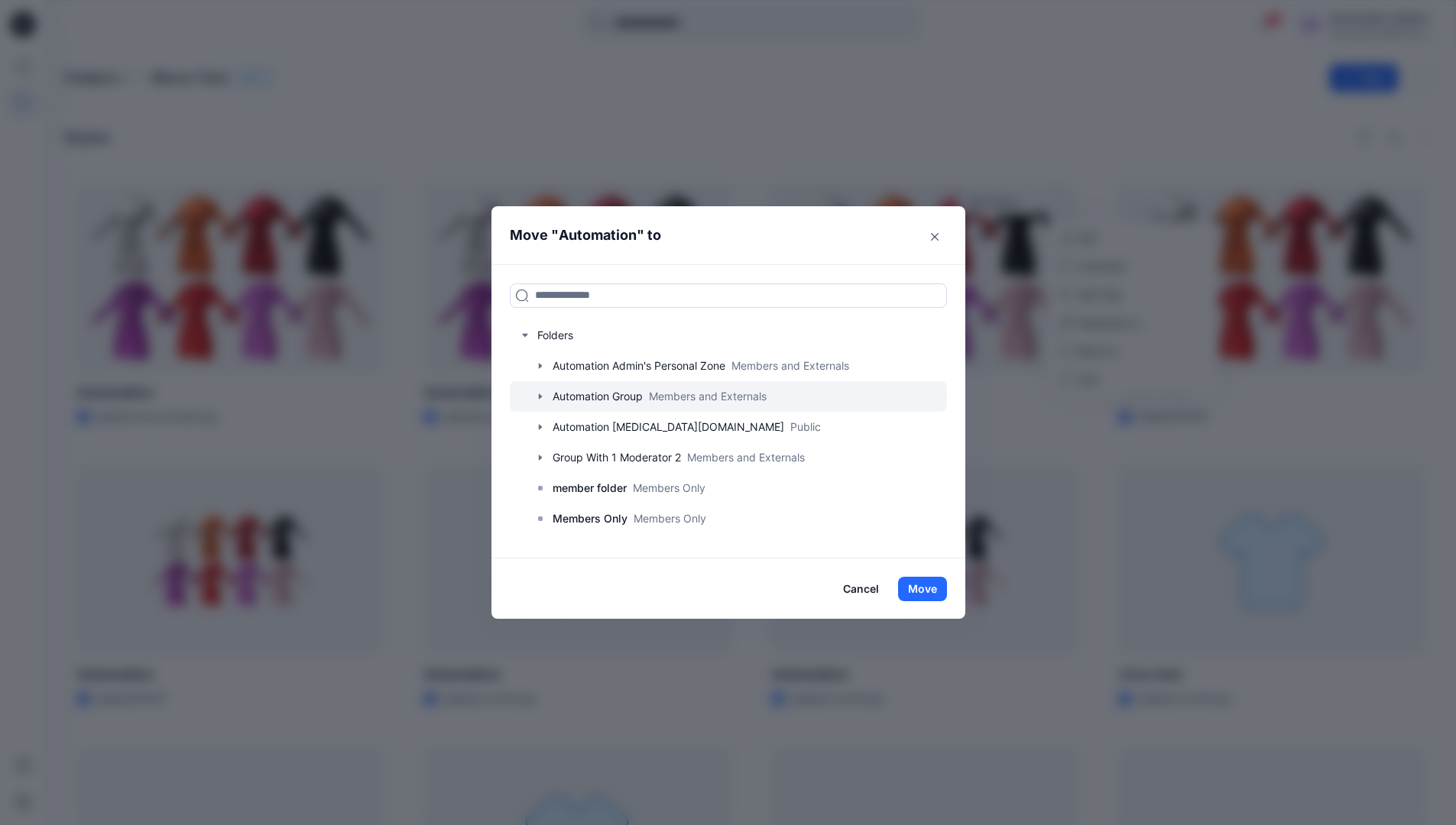
click at [541, 395] on icon "button" at bounding box center [539, 396] width 3 height 6
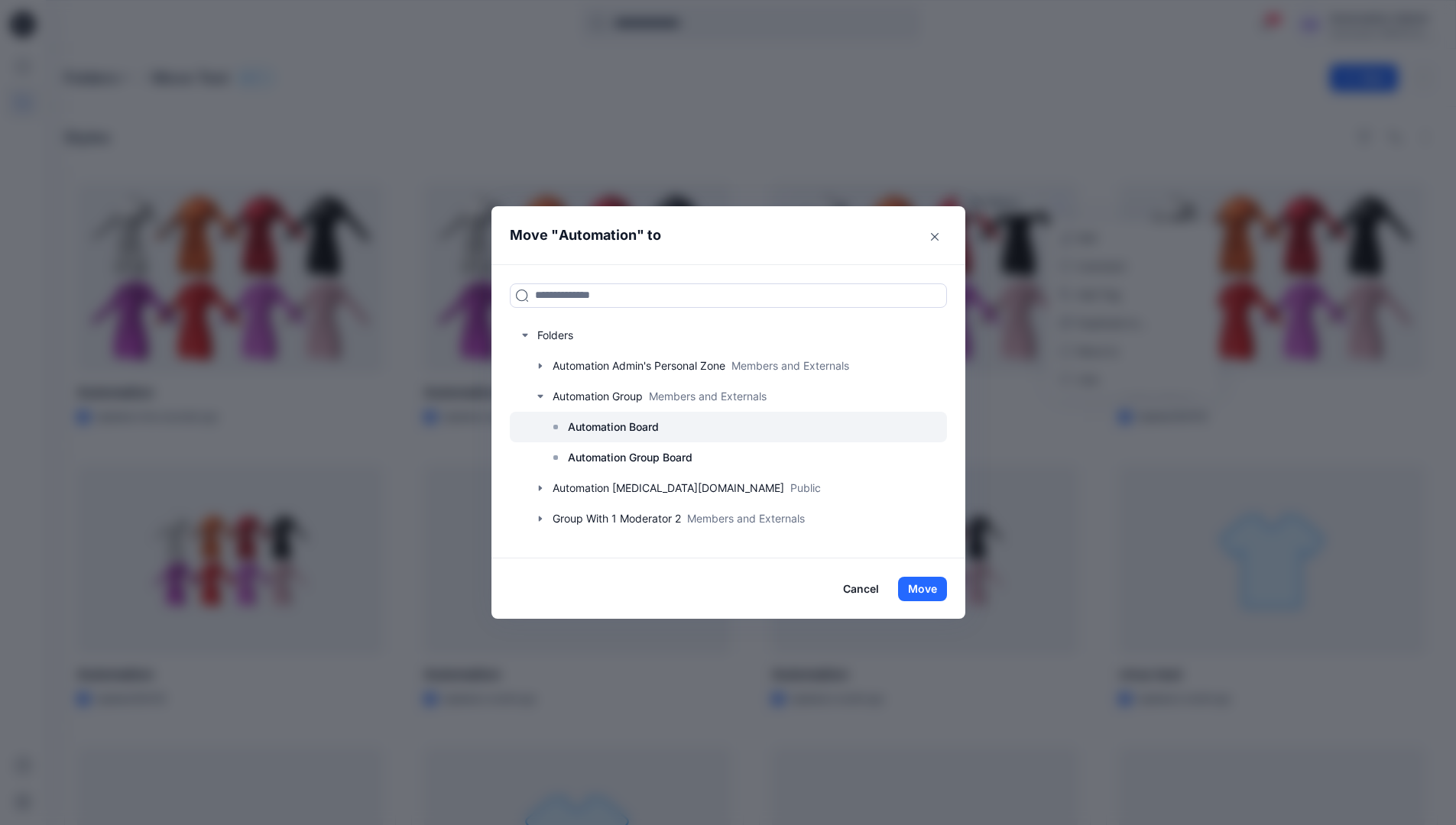
click at [606, 429] on p "Automation Board" at bounding box center [613, 426] width 91 height 18
click at [925, 582] on button "Move" at bounding box center [922, 589] width 49 height 25
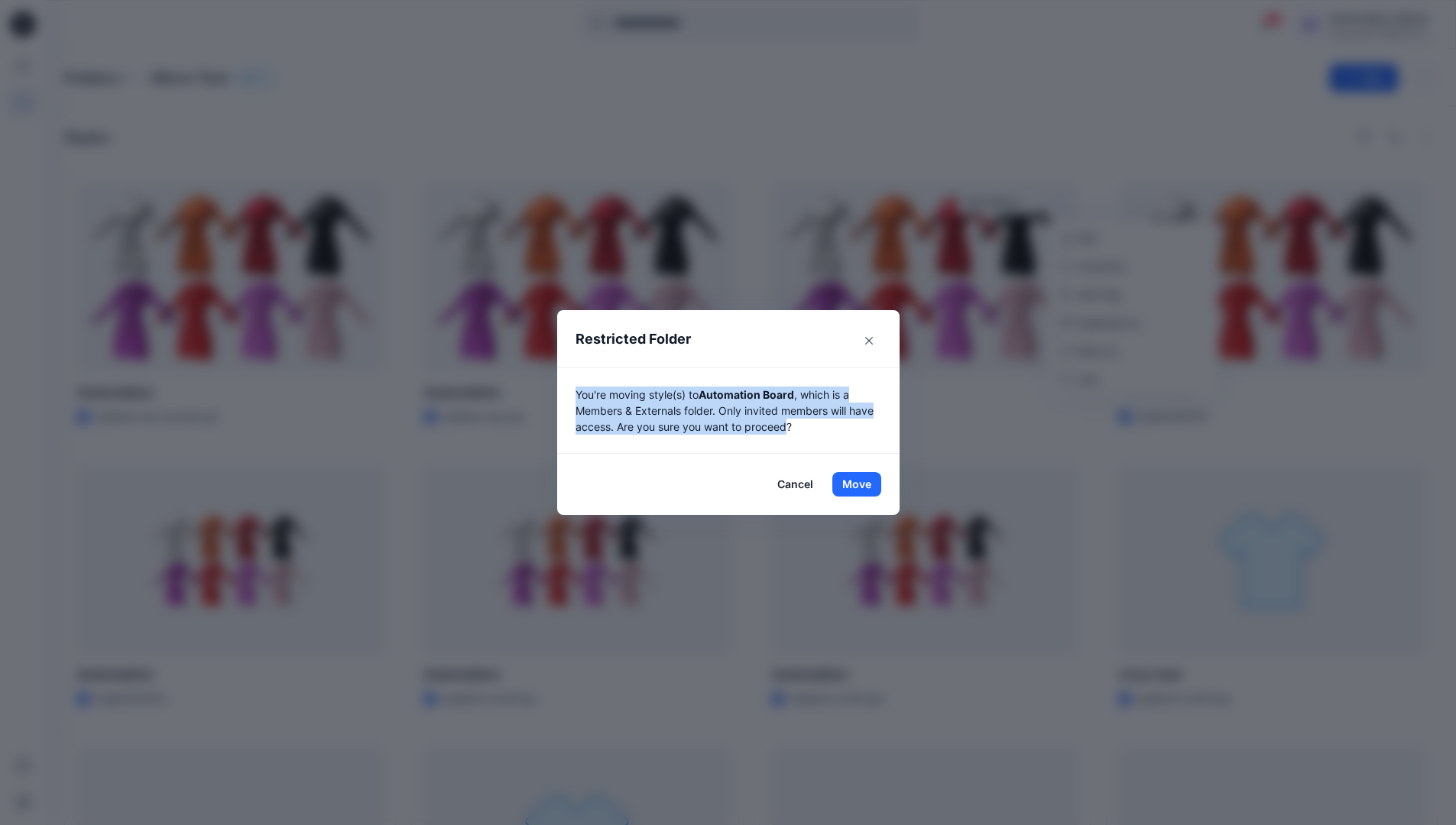
drag, startPoint x: 925, startPoint y: 582, endPoint x: 796, endPoint y: 428, distance: 200.9
click at [796, 428] on p "You're moving style(s) to Automation Board , which is a Members & Externals fol…" at bounding box center [728, 410] width 306 height 48
click at [862, 484] on button "Move" at bounding box center [856, 484] width 49 height 25
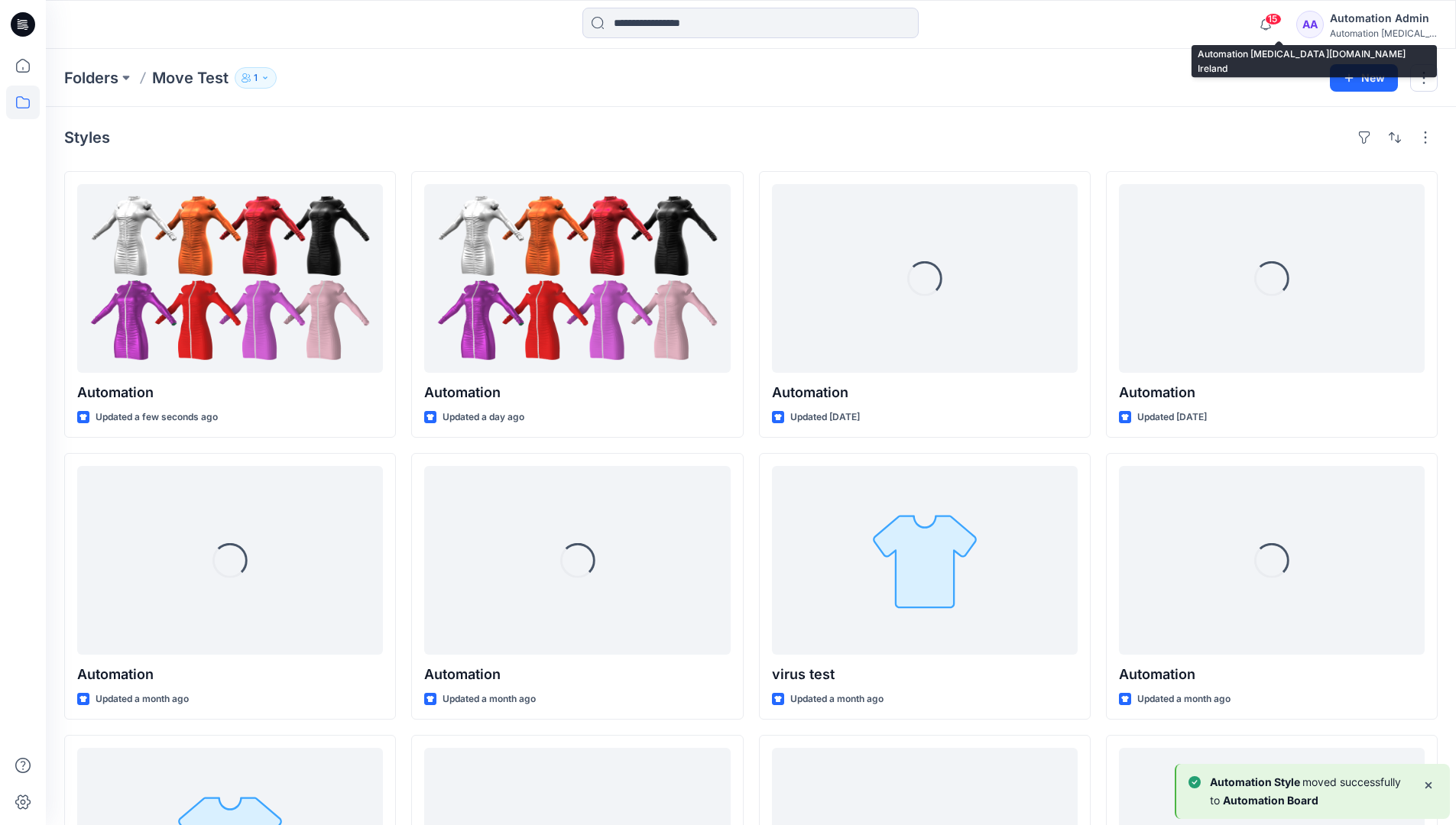
click at [1366, 35] on div "Automation testim..." at bounding box center [1383, 33] width 107 height 12
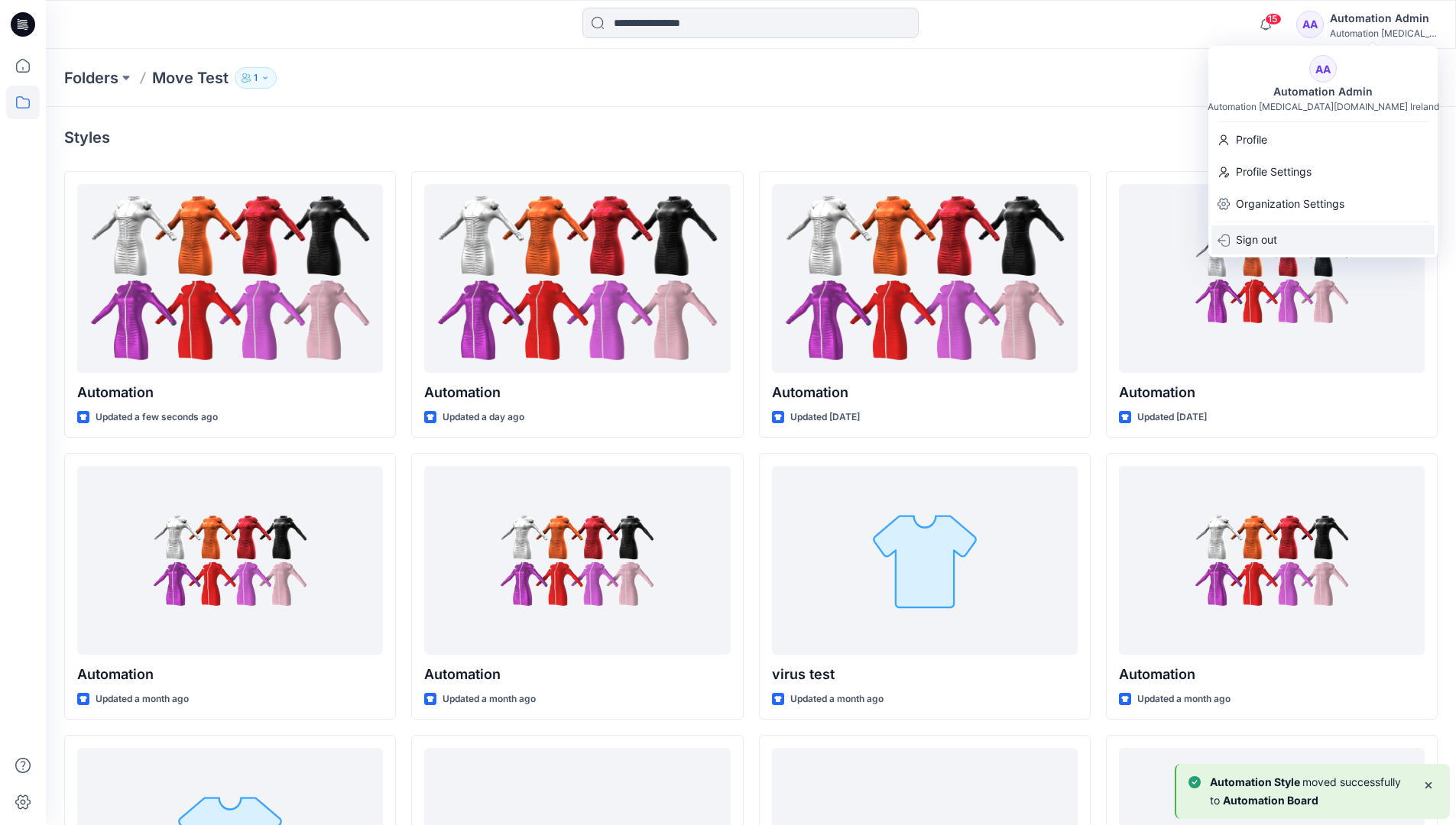
click at [1288, 233] on div "Sign out" at bounding box center [1322, 239] width 223 height 29
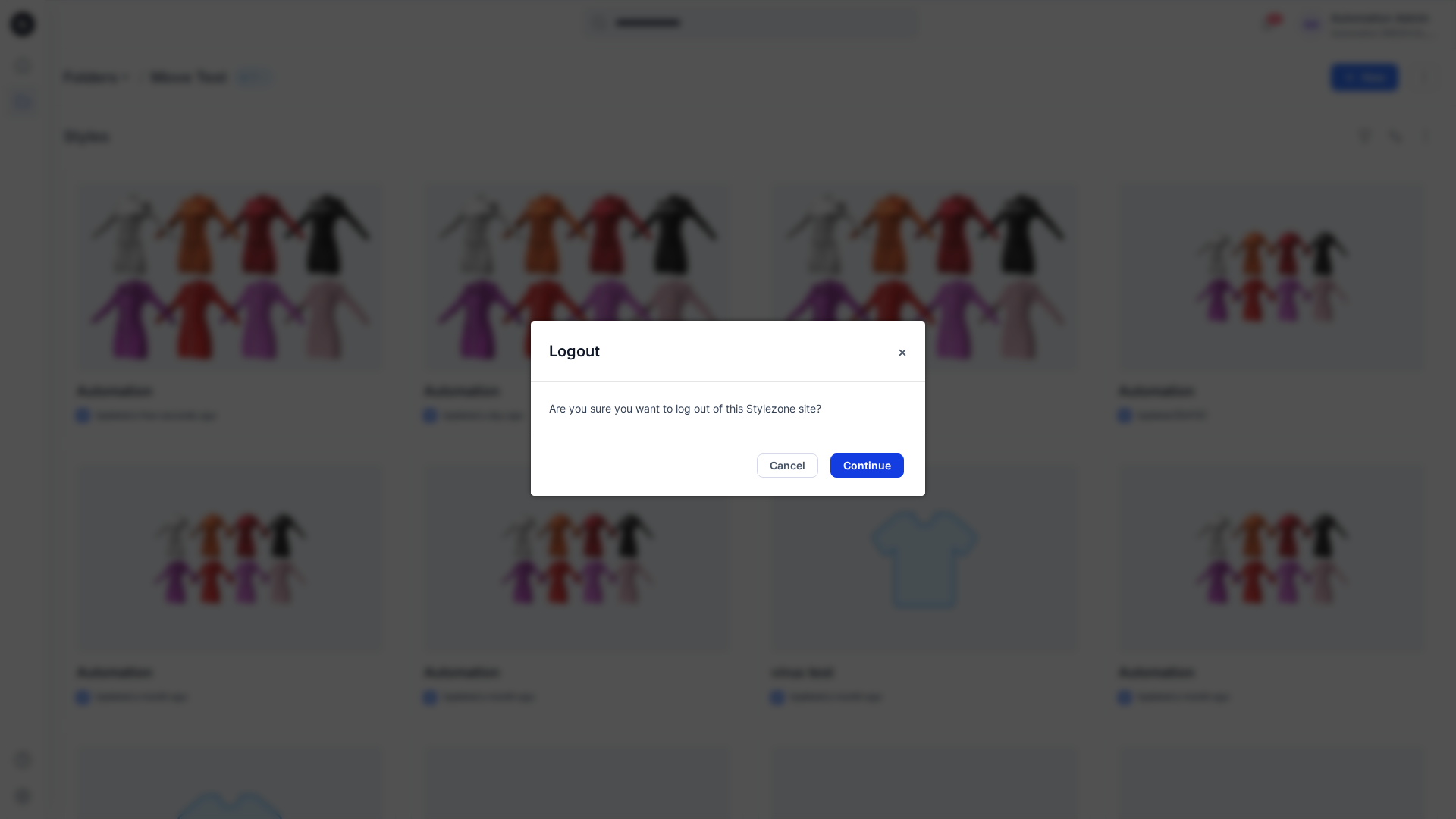
click at [856, 460] on button "Continue" at bounding box center [867, 466] width 73 height 24
